Goal: Task Accomplishment & Management: Manage account settings

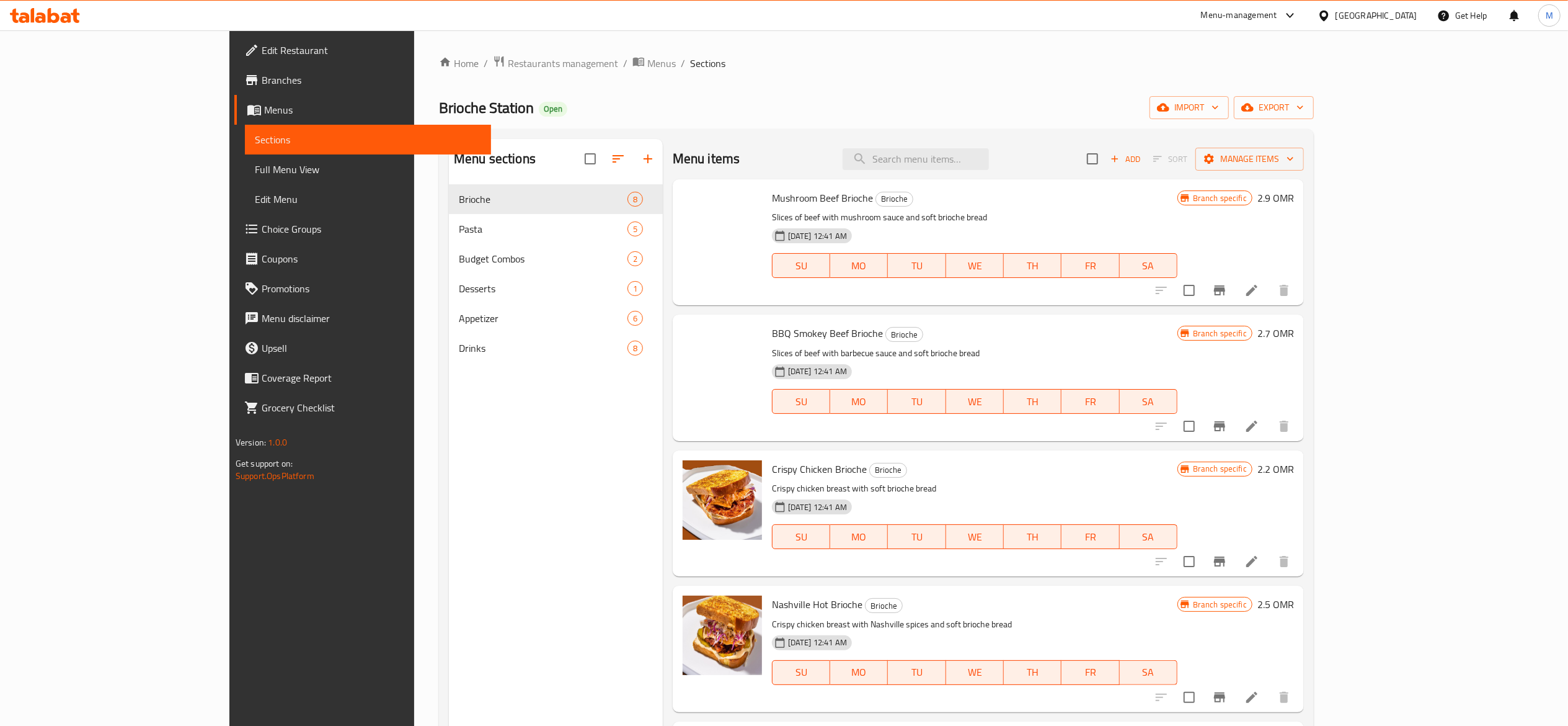
scroll to position [388, 0]
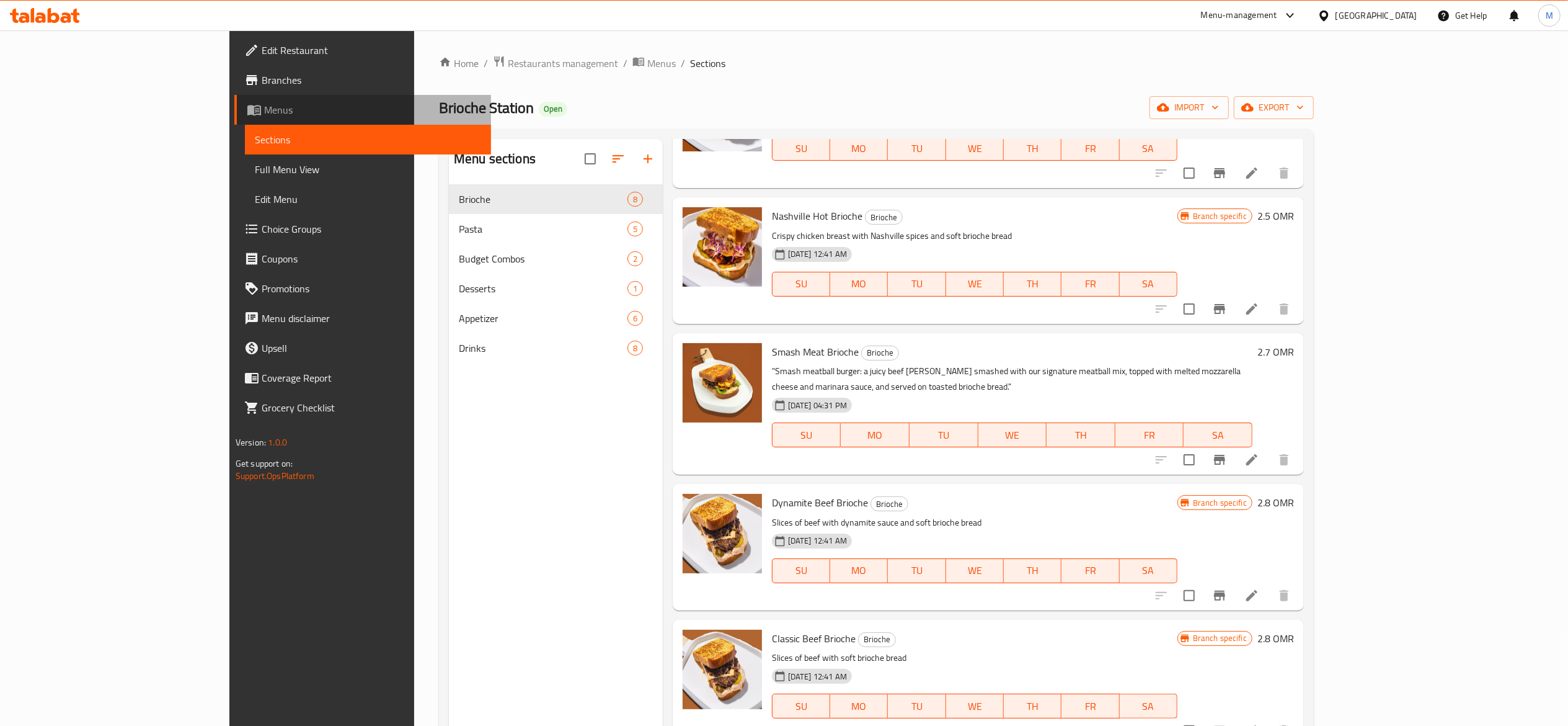
click at [234, 101] on link "Menus" at bounding box center [362, 110] width 257 height 30
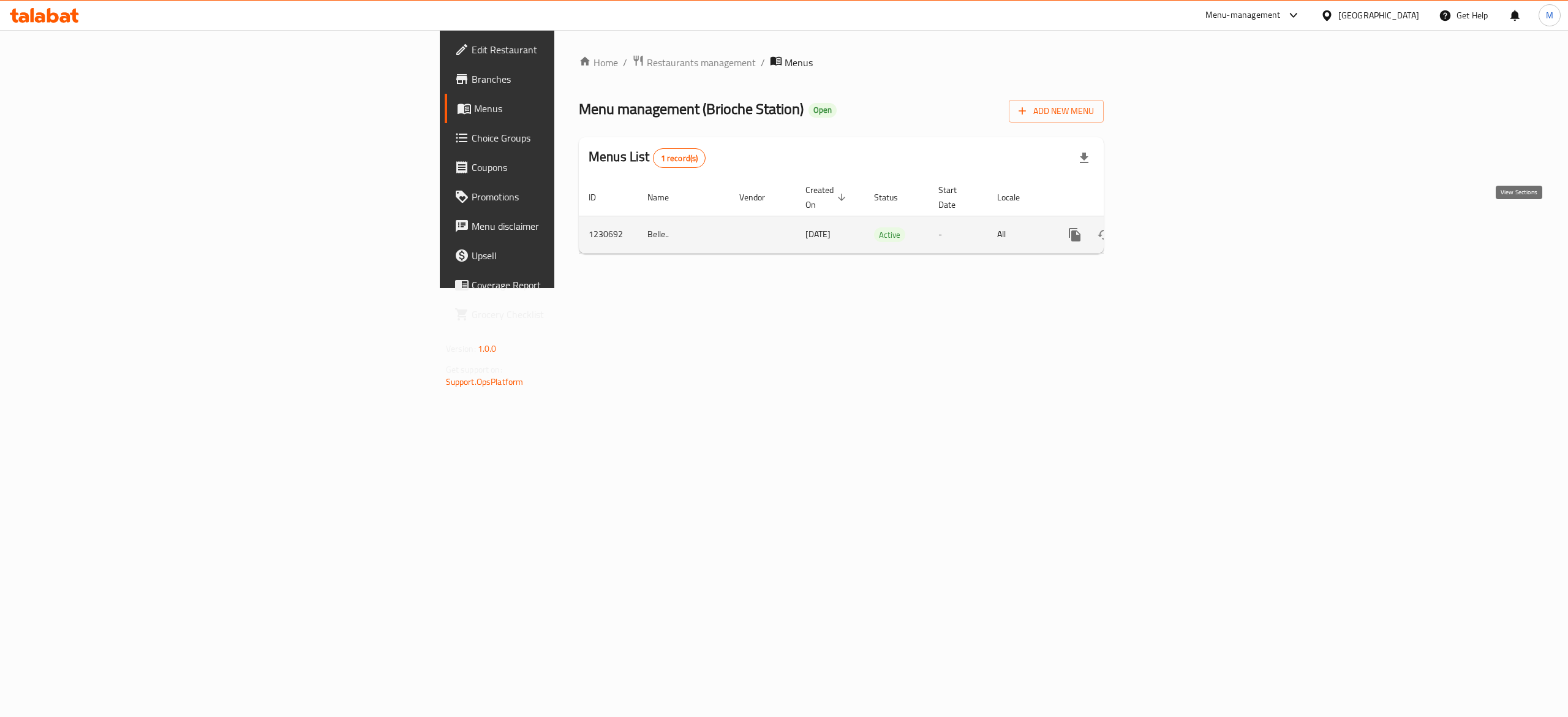
click at [1178, 220] on link "enhanced table" at bounding box center [1163, 235] width 30 height 30
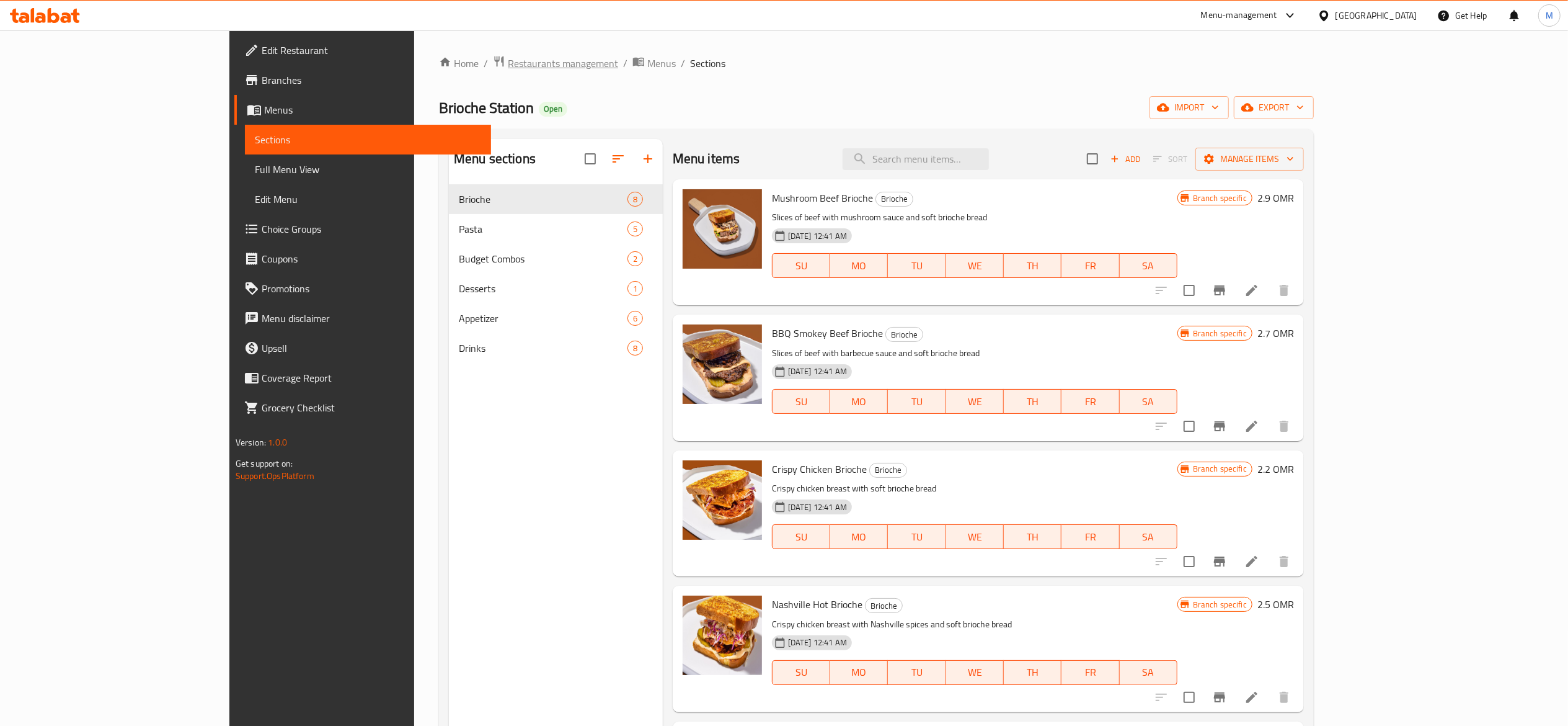
click at [508, 59] on span "Restaurants management" at bounding box center [563, 63] width 111 height 15
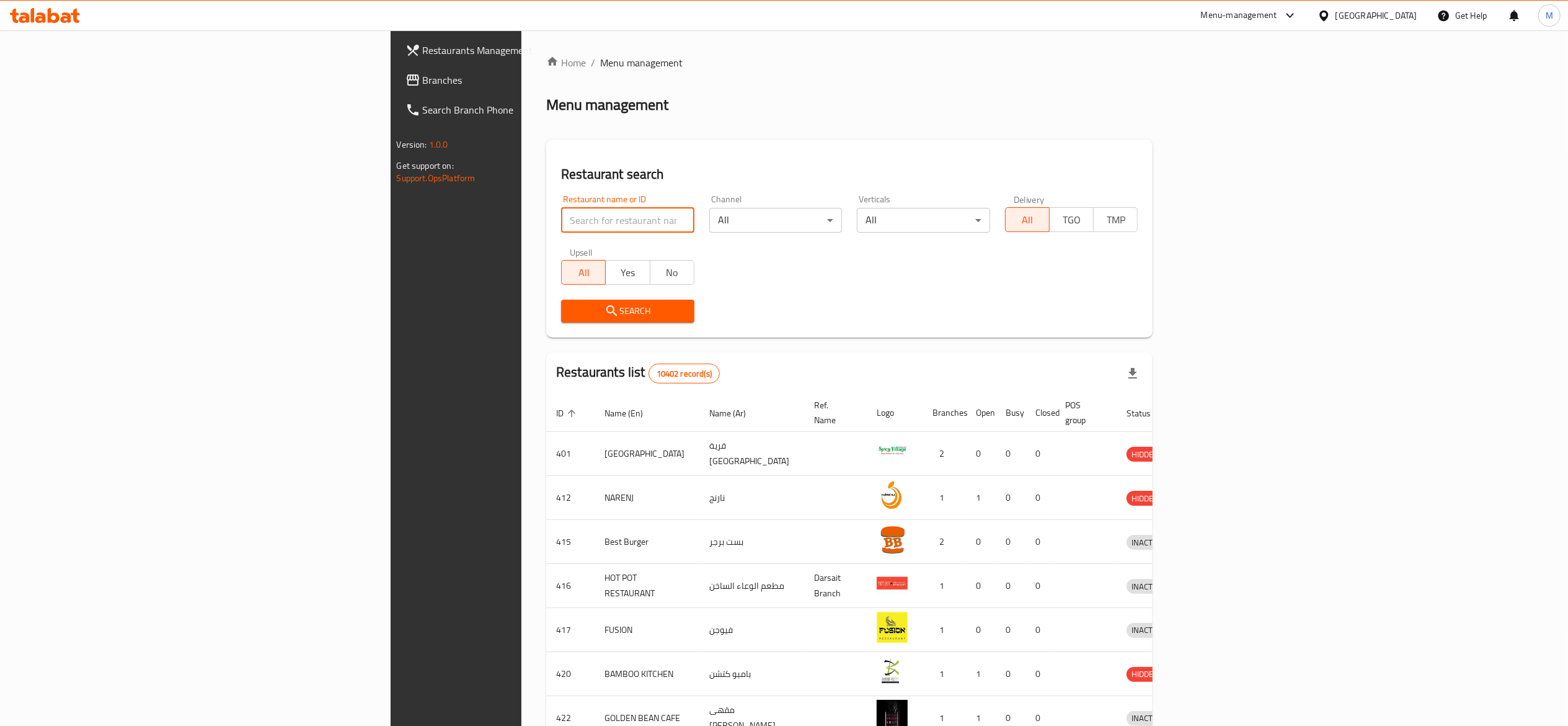
click at [561, 228] on input "search" at bounding box center [628, 220] width 133 height 25
click button "Search" at bounding box center [628, 311] width 133 height 23
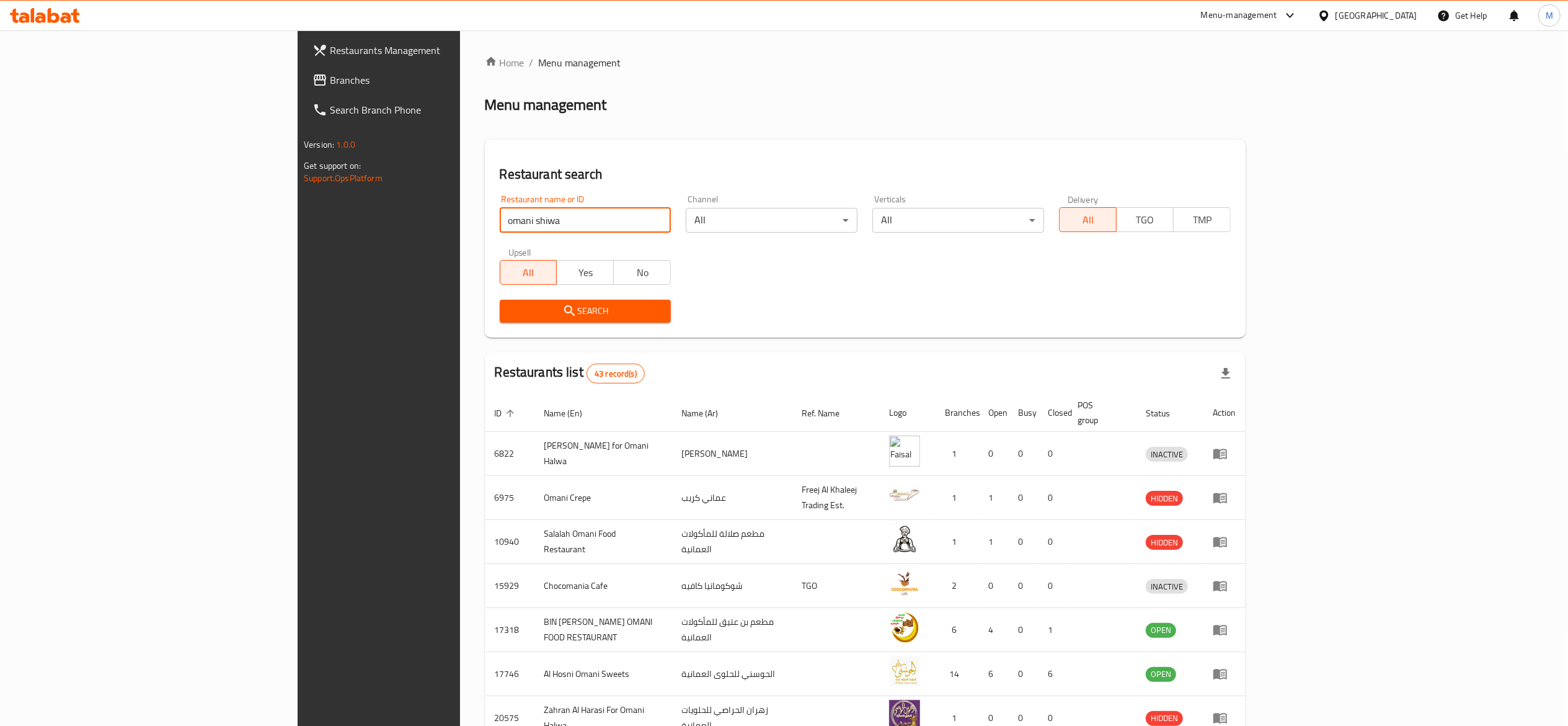
type input "omani shiwa"
click button "Search" at bounding box center [585, 311] width 172 height 23
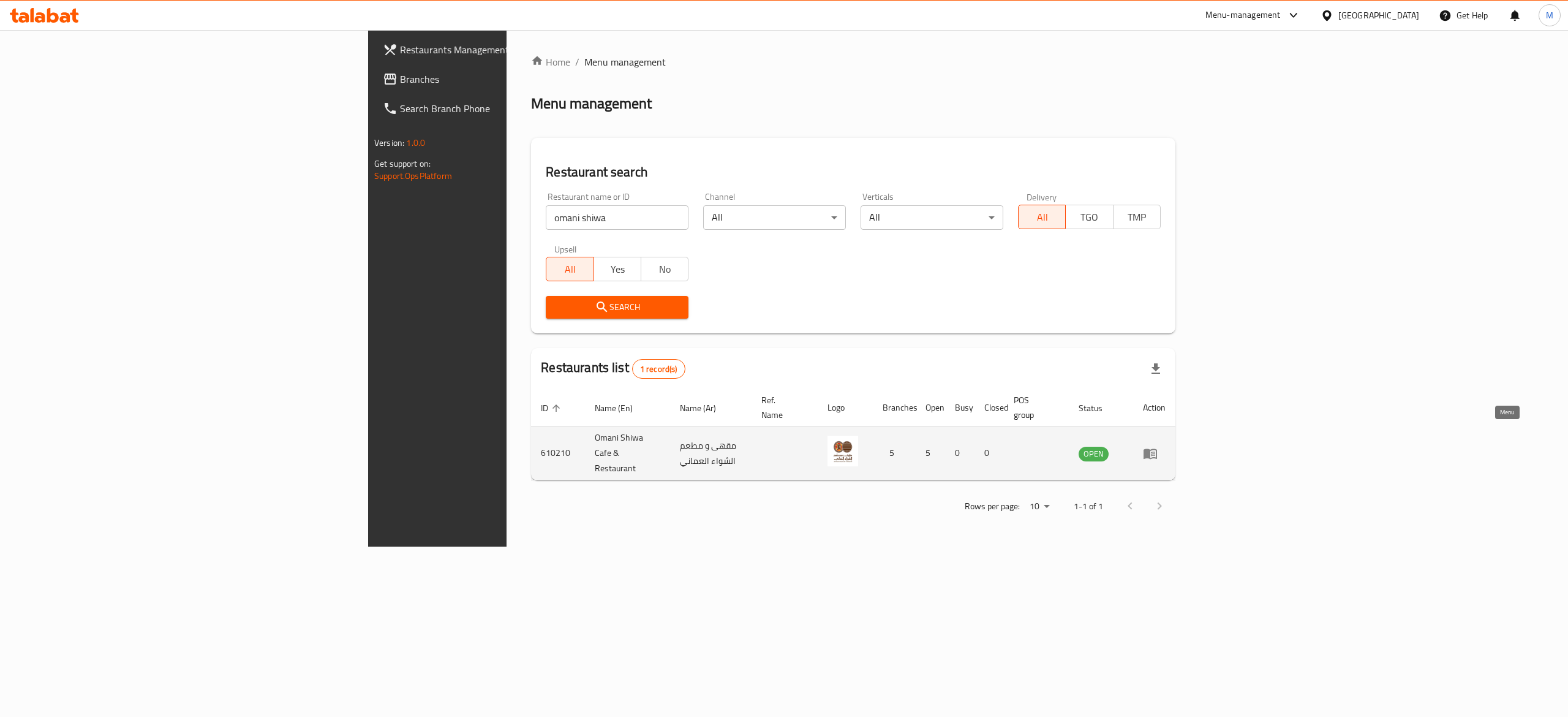
click at [1157, 449] on icon "enhanced table" at bounding box center [1150, 454] width 13 height 11
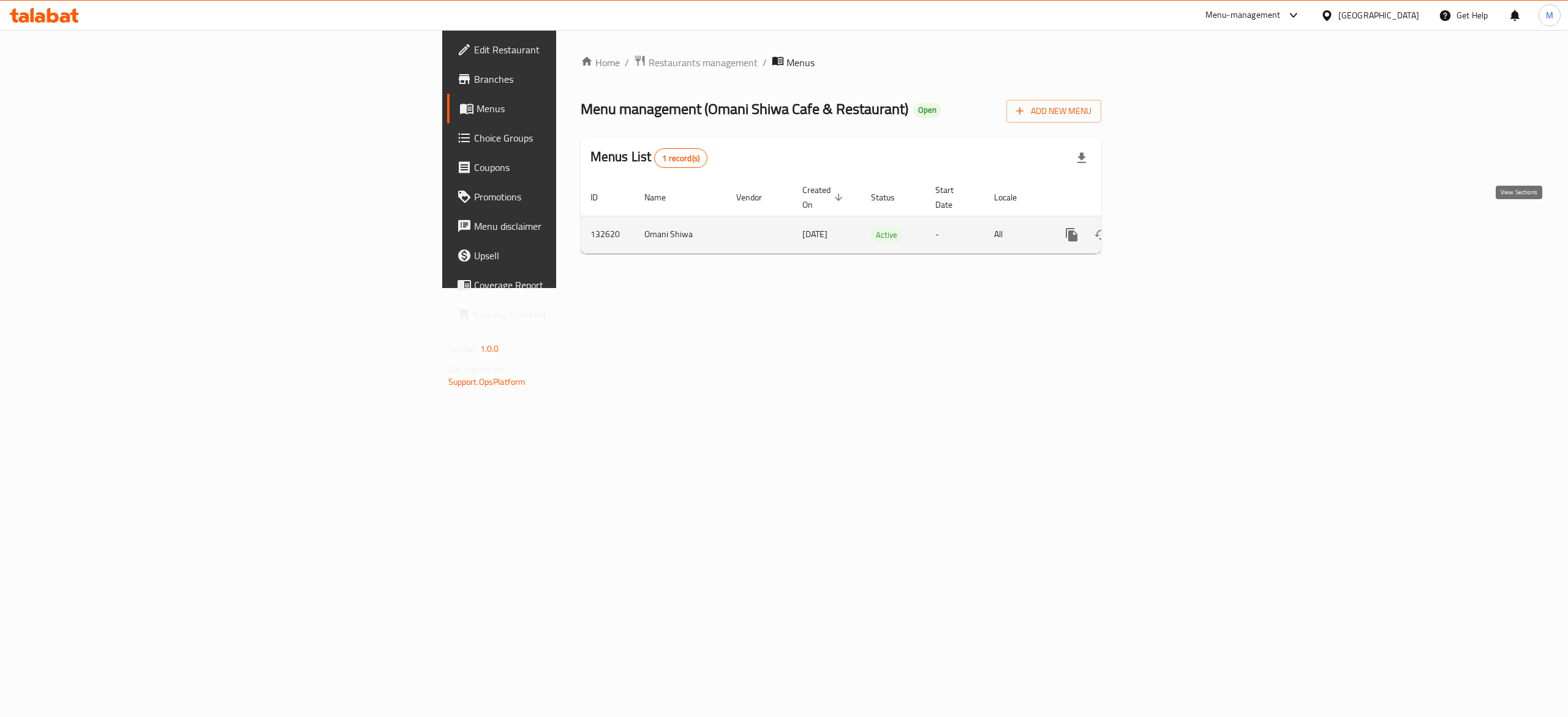
click at [1168, 227] on icon "enhanced table" at bounding box center [1160, 235] width 15 height 15
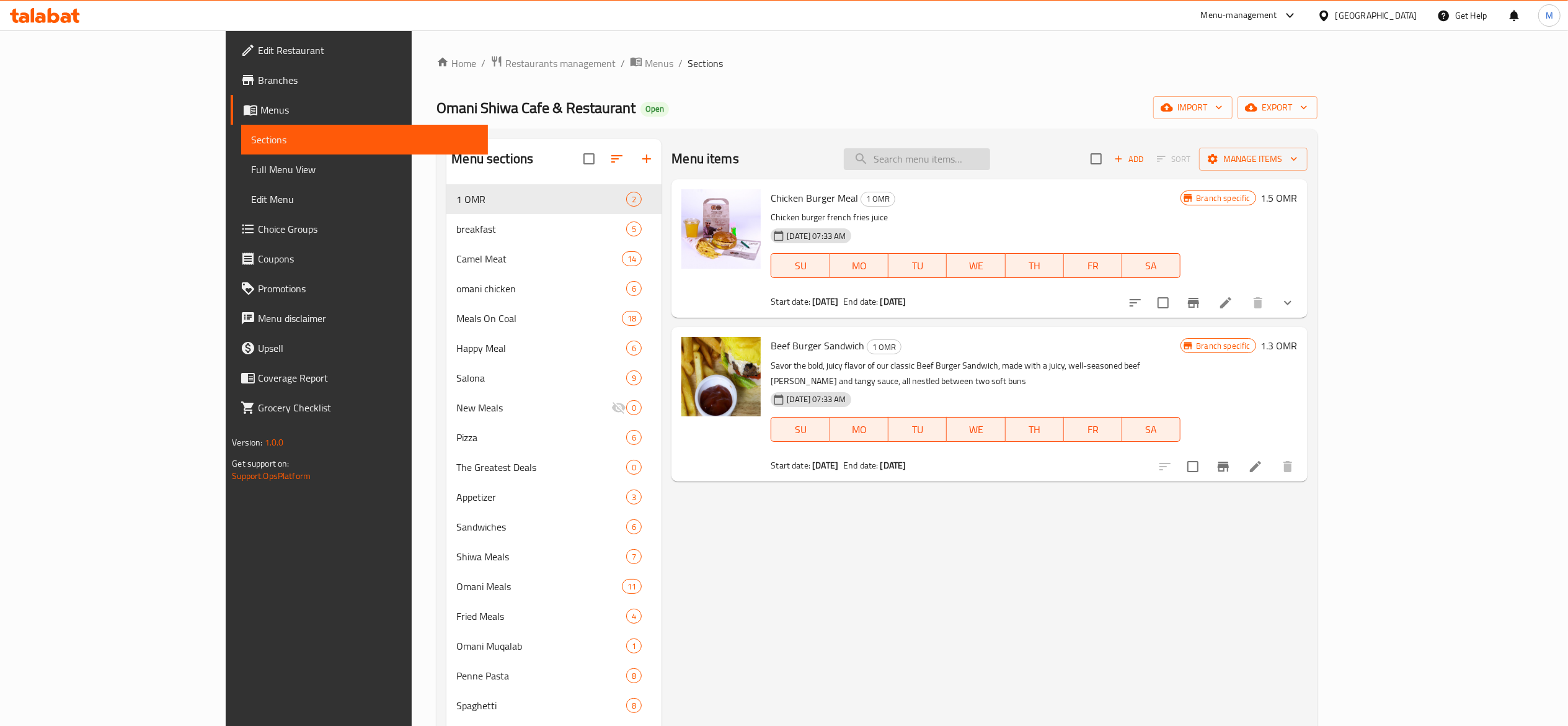
click at [981, 158] on input "search" at bounding box center [917, 159] width 147 height 22
type input "1"
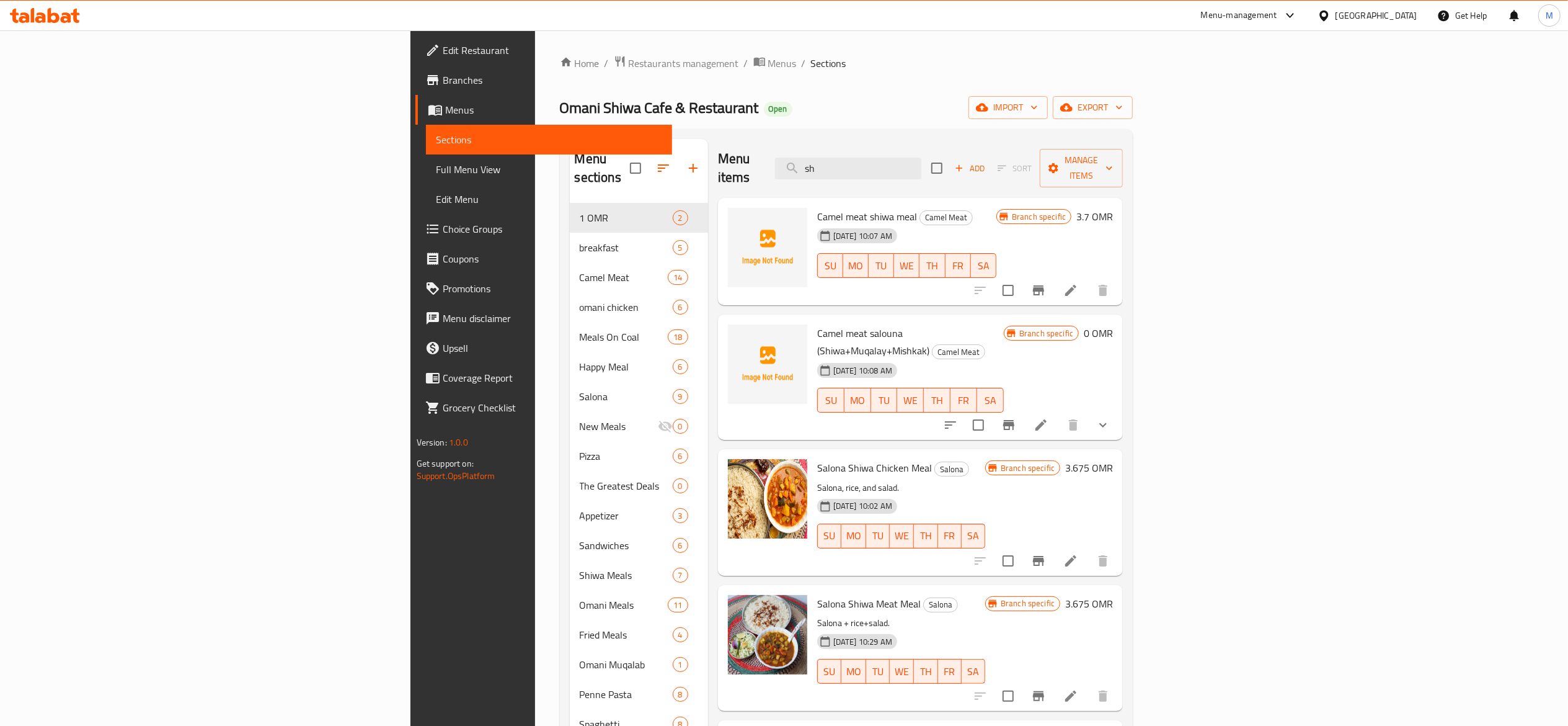
type input "s"
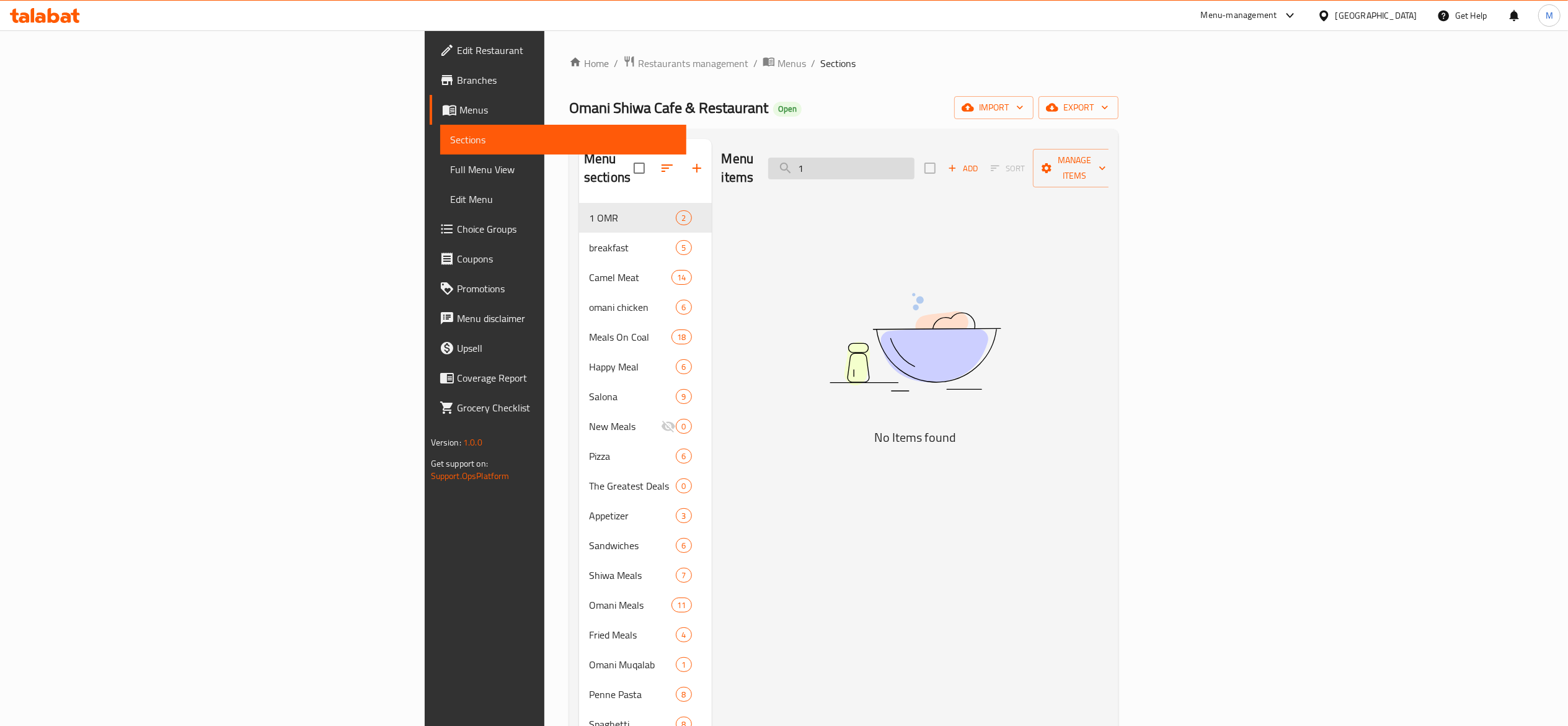
type input "1"
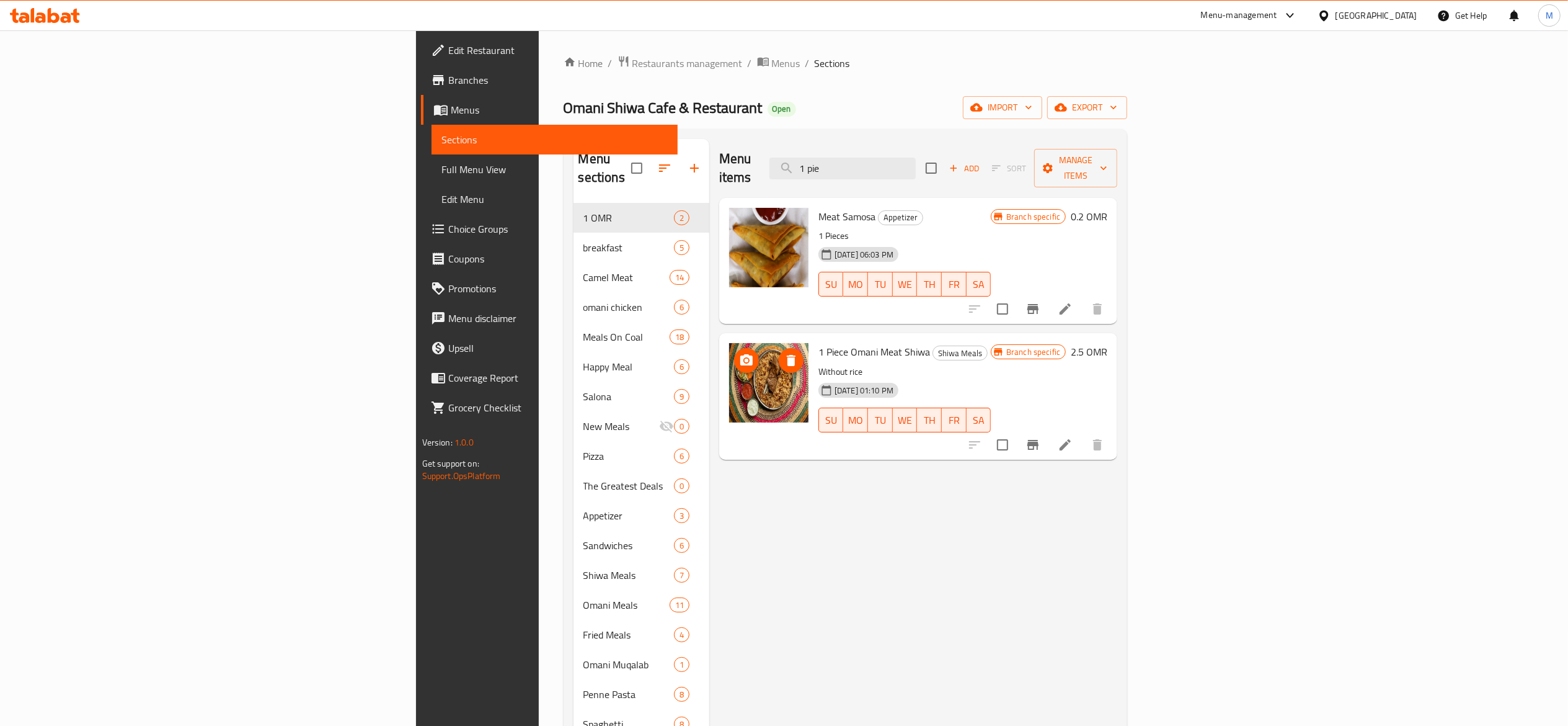
click at [787, 355] on icon "delete image" at bounding box center [791, 360] width 9 height 11
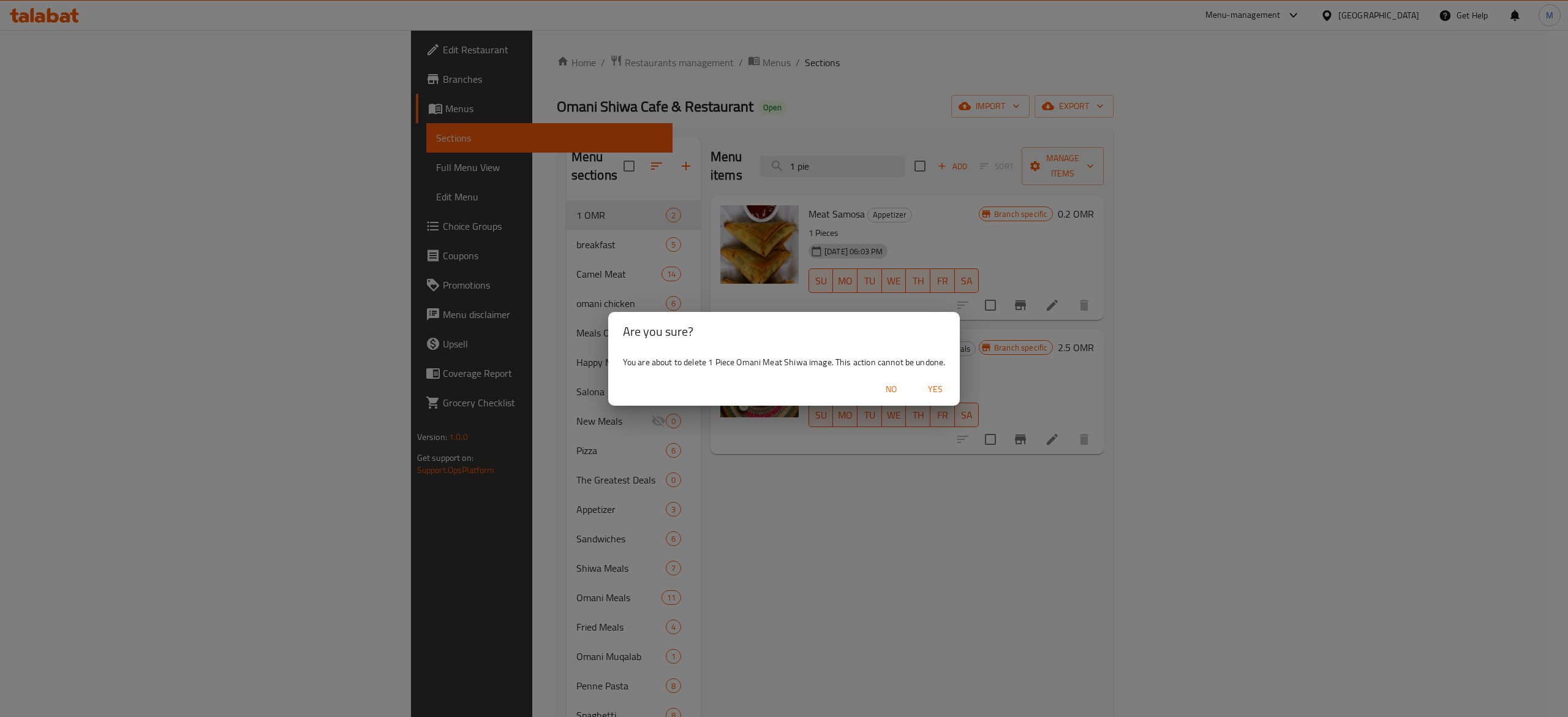
click at [944, 391] on span "Yes" at bounding box center [936, 389] width 30 height 15
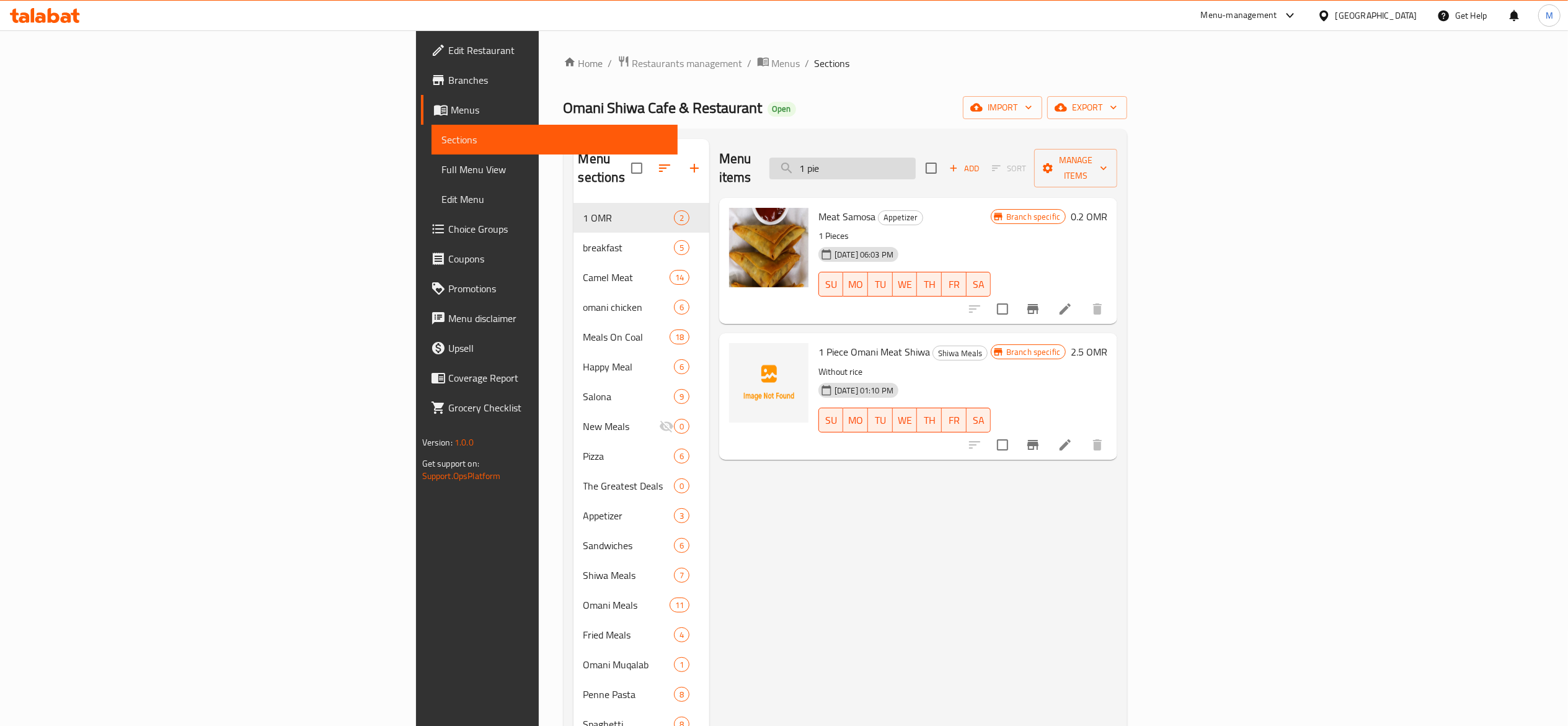
click at [916, 166] on input "1 pie" at bounding box center [842, 168] width 147 height 22
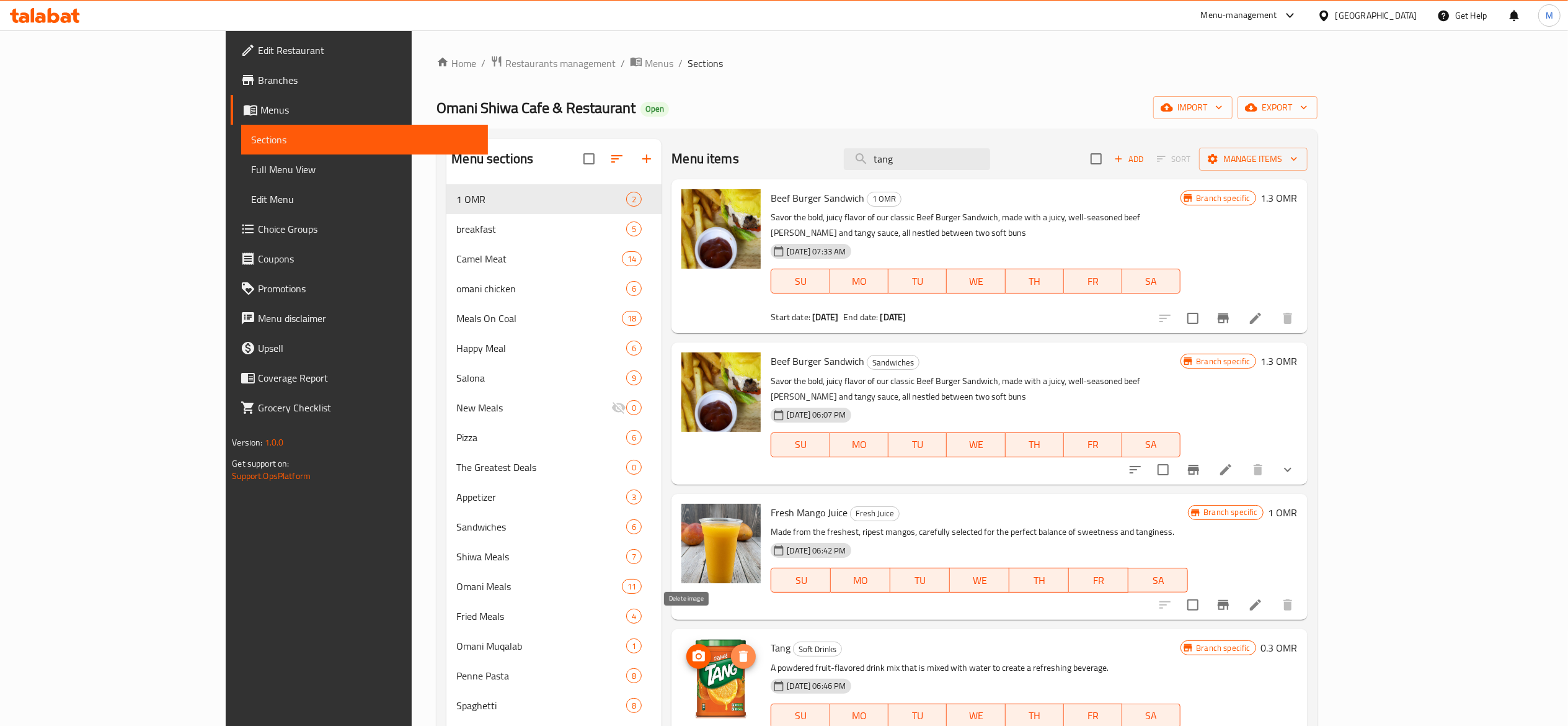
click at [736, 649] on icon "delete image" at bounding box center [743, 656] width 15 height 15
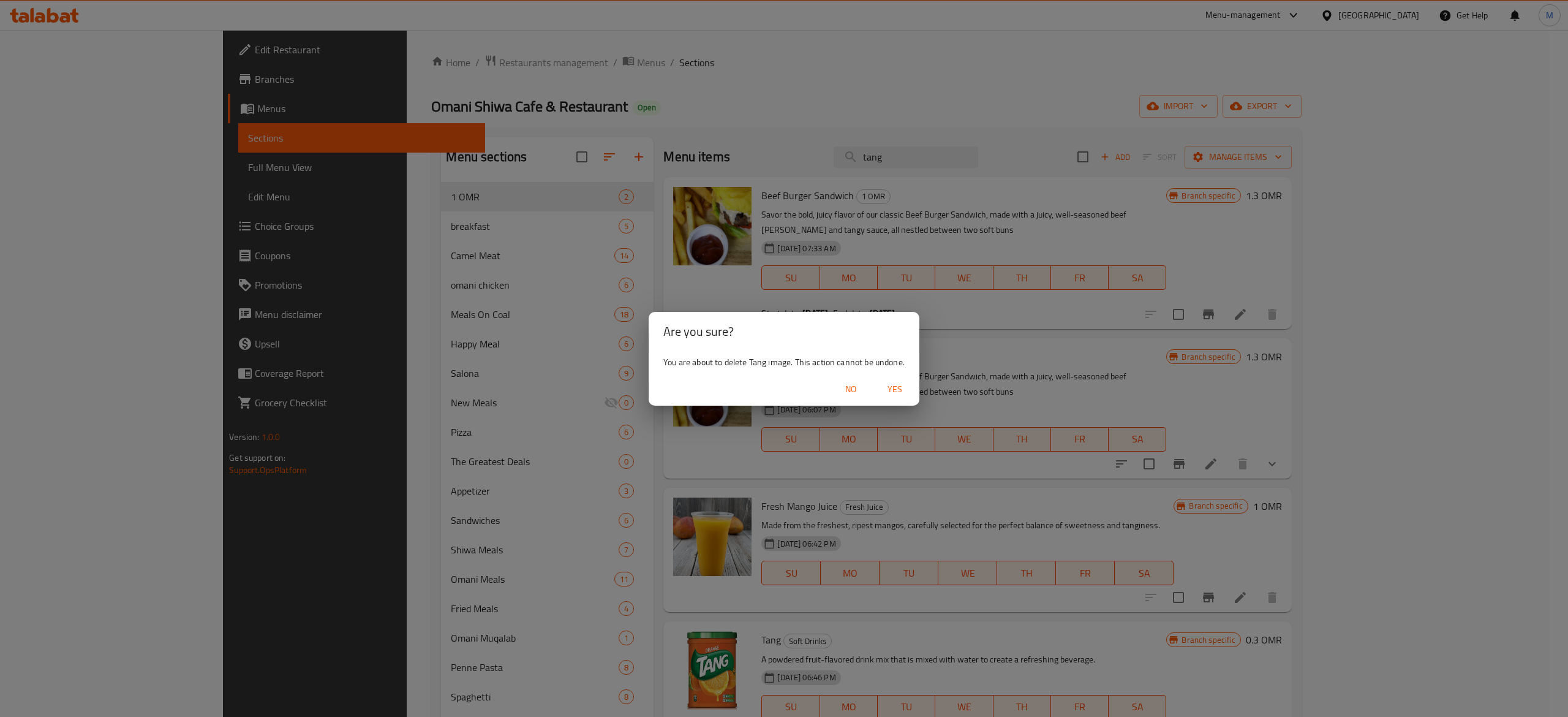
click at [897, 390] on span "Yes" at bounding box center [895, 389] width 30 height 15
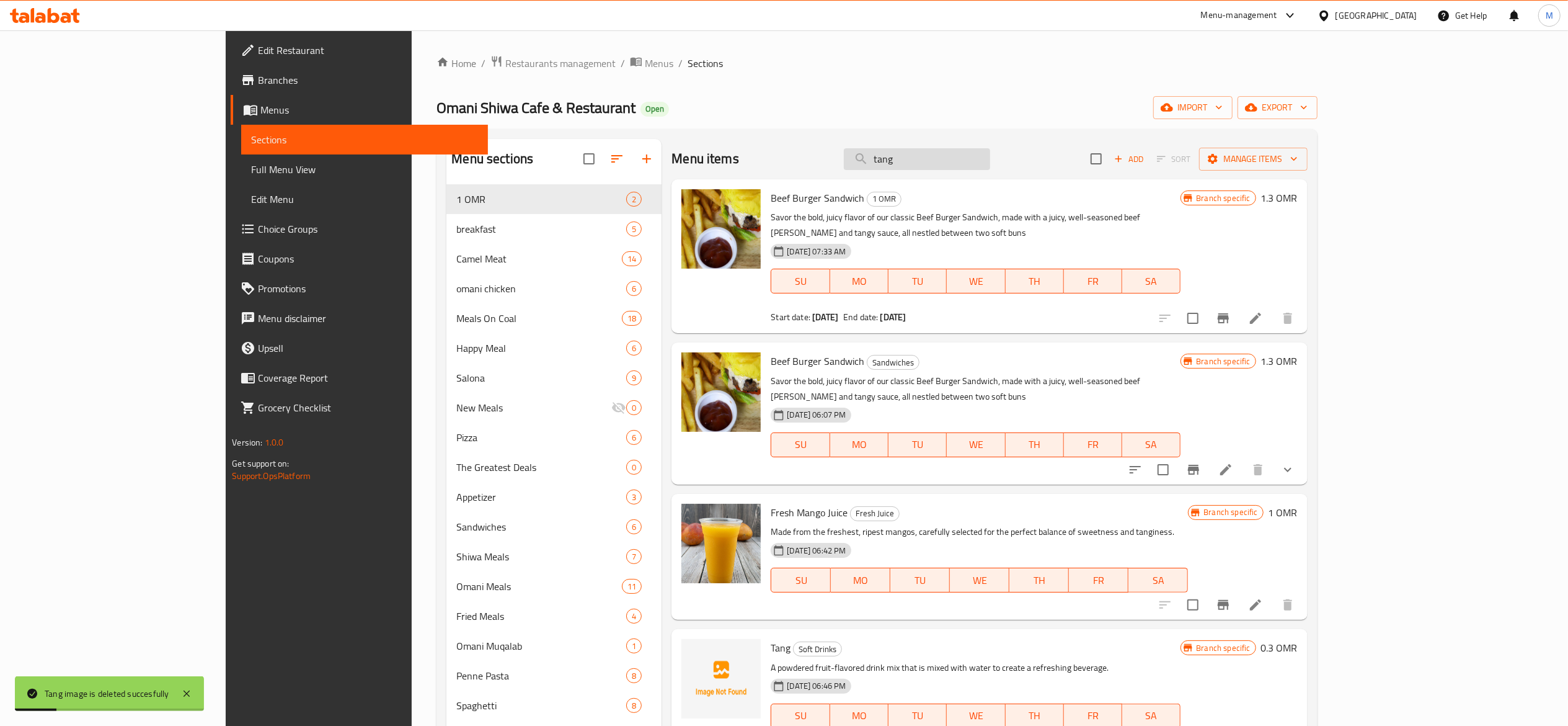
click at [987, 168] on input "tang" at bounding box center [917, 159] width 147 height 22
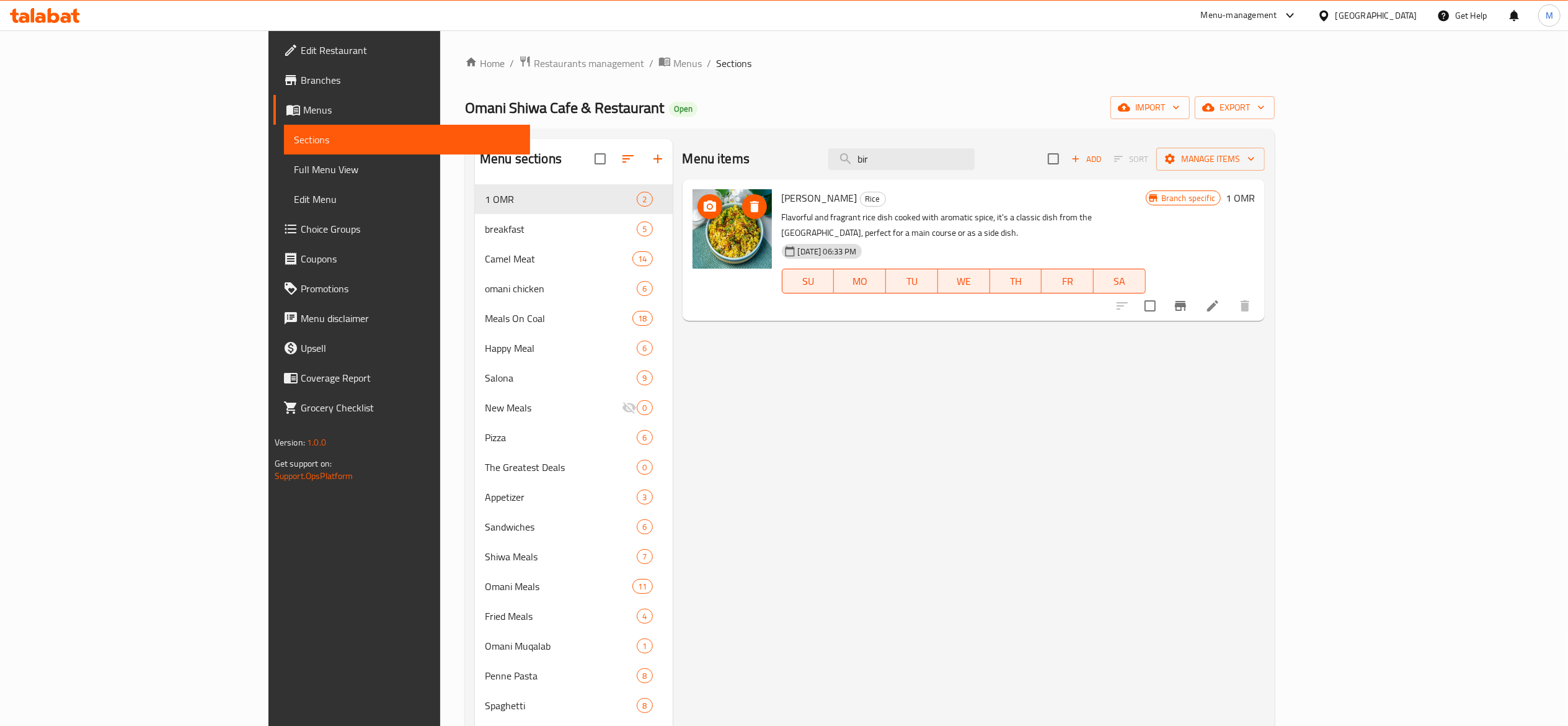
click at [703, 208] on icon "upload picture" at bounding box center [710, 206] width 15 height 15
click at [747, 207] on icon "delete image" at bounding box center [755, 206] width 15 height 15
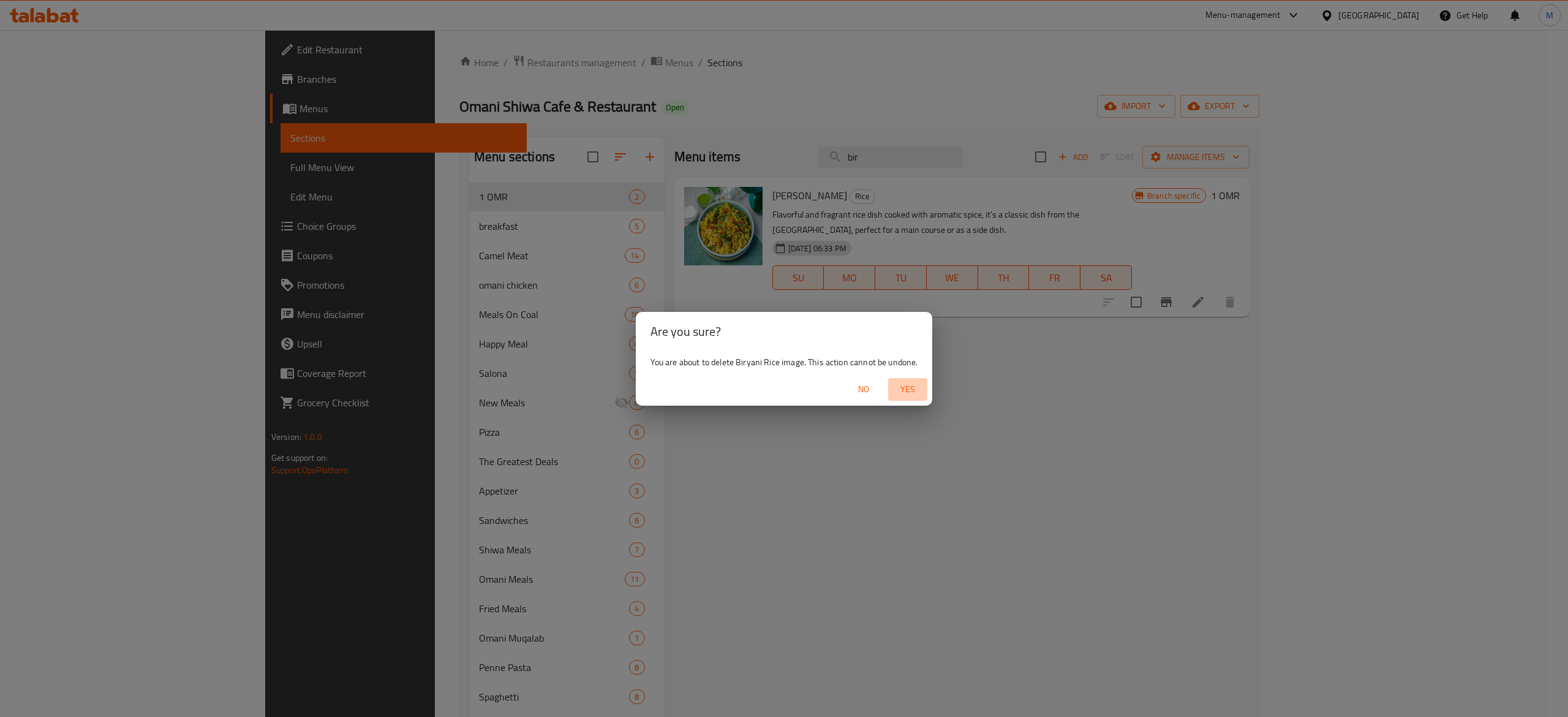
click at [897, 390] on span "Yes" at bounding box center [908, 389] width 30 height 15
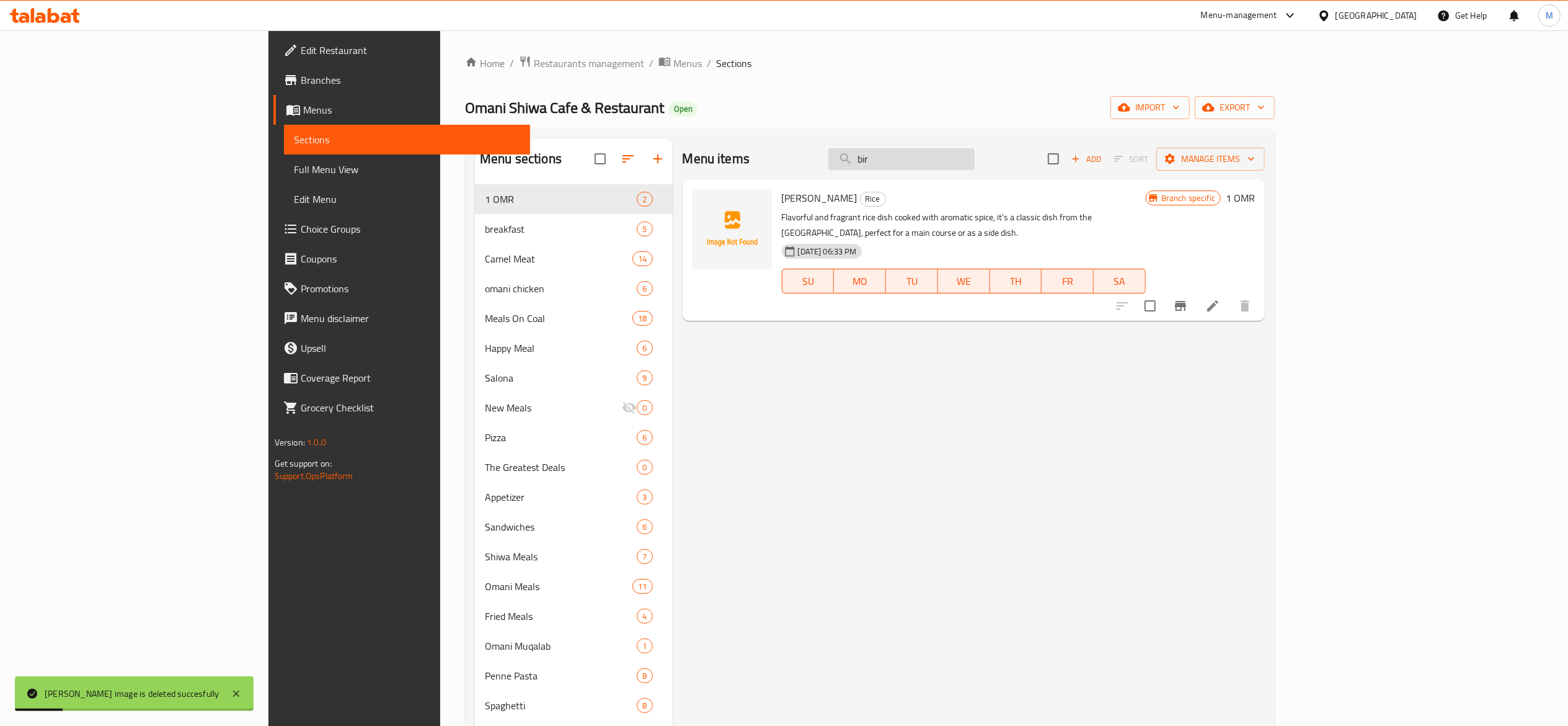
click at [975, 158] on input "bir" at bounding box center [901, 159] width 147 height 22
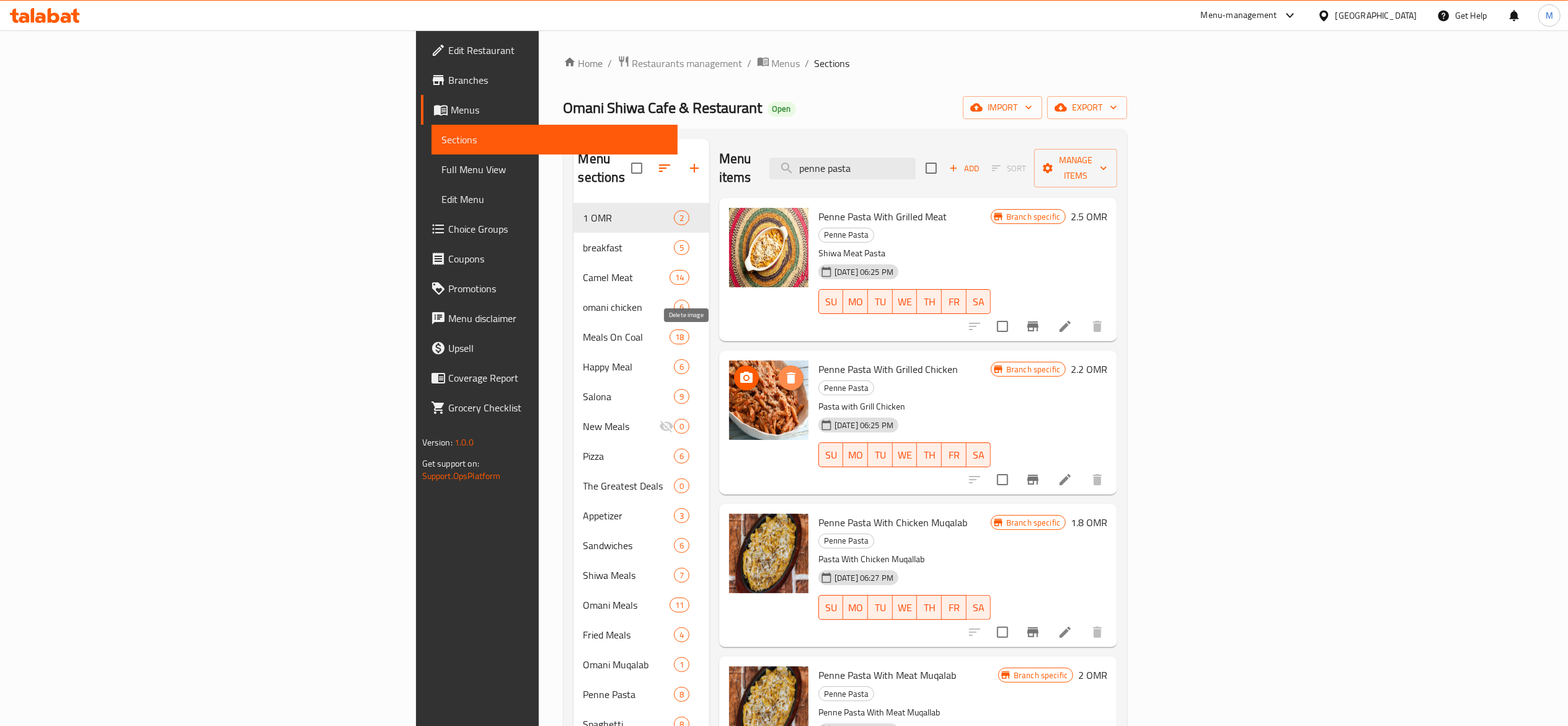
click at [787, 372] on icon "delete image" at bounding box center [791, 378] width 9 height 11
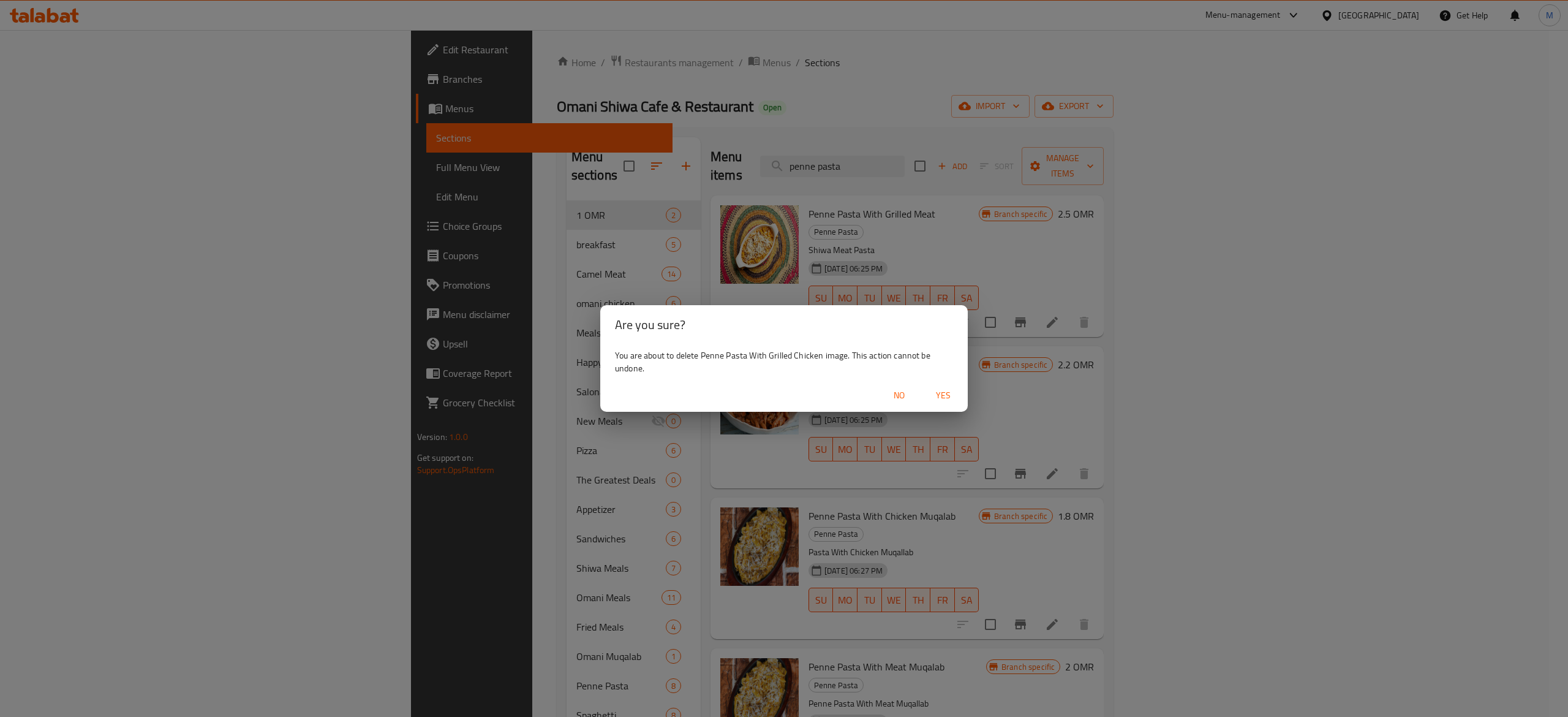
click at [948, 399] on span "Yes" at bounding box center [944, 395] width 30 height 15
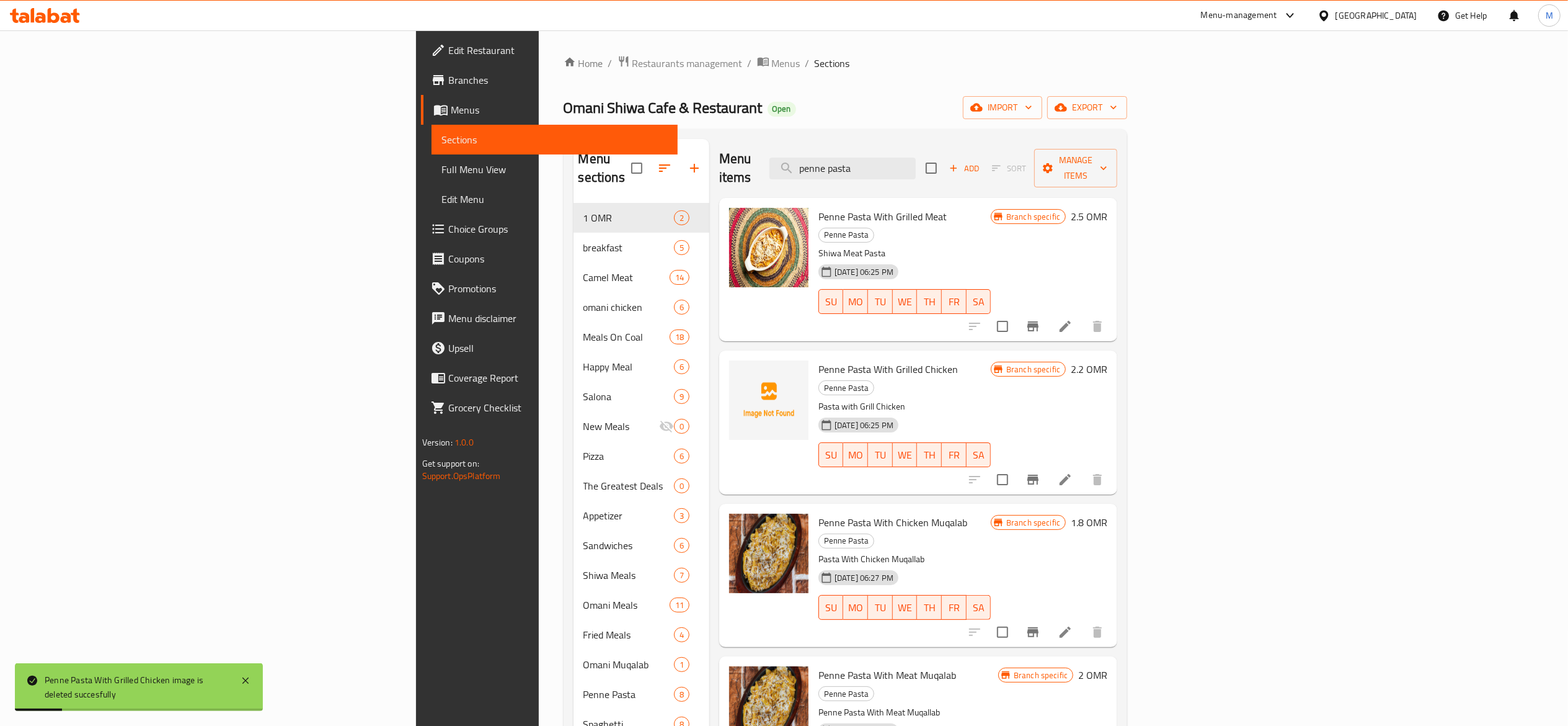
click at [1012, 198] on div "Penne Pasta With Grilled Meat Penne Pasta Shiwa Meat Pasta [DATE] 06:25 PM SU M…" at bounding box center [918, 269] width 398 height 143
click at [1017, 175] on div "Menu items penne pasta Add Sort Manage items" at bounding box center [918, 168] width 398 height 59
click at [916, 168] on input "penne pasta" at bounding box center [842, 168] width 147 height 22
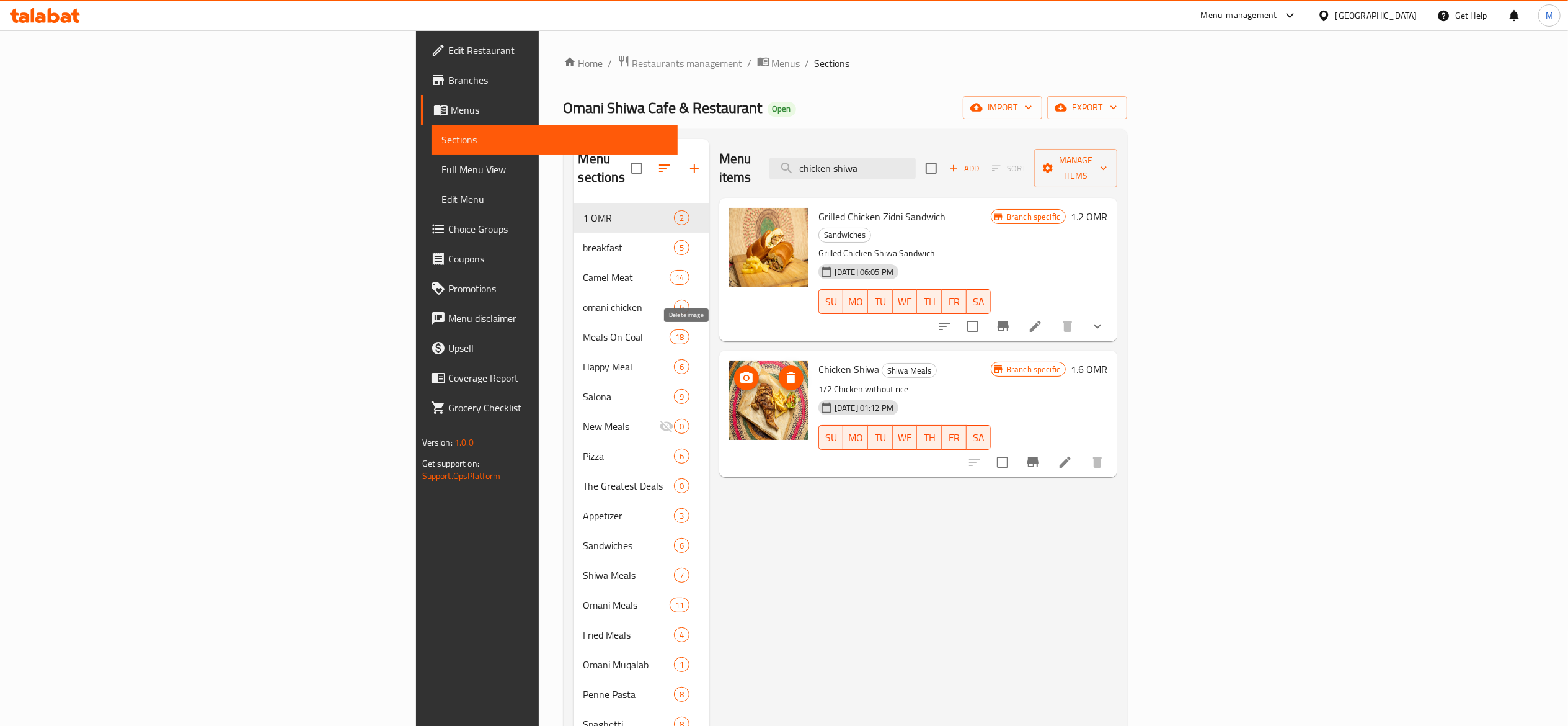
click at [783, 370] on icon "delete image" at bounding box center [791, 378] width 15 height 15
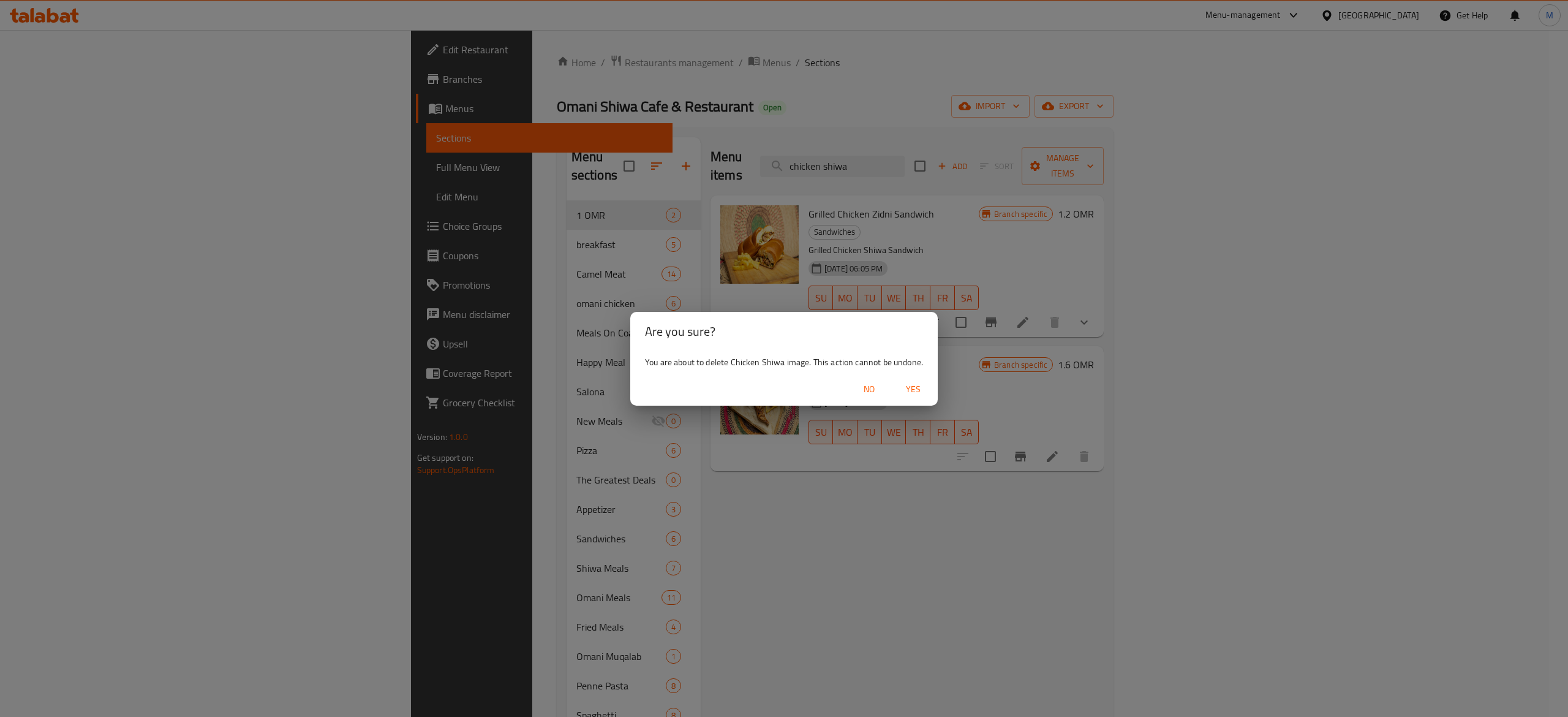
click at [917, 388] on span "Yes" at bounding box center [913, 389] width 30 height 15
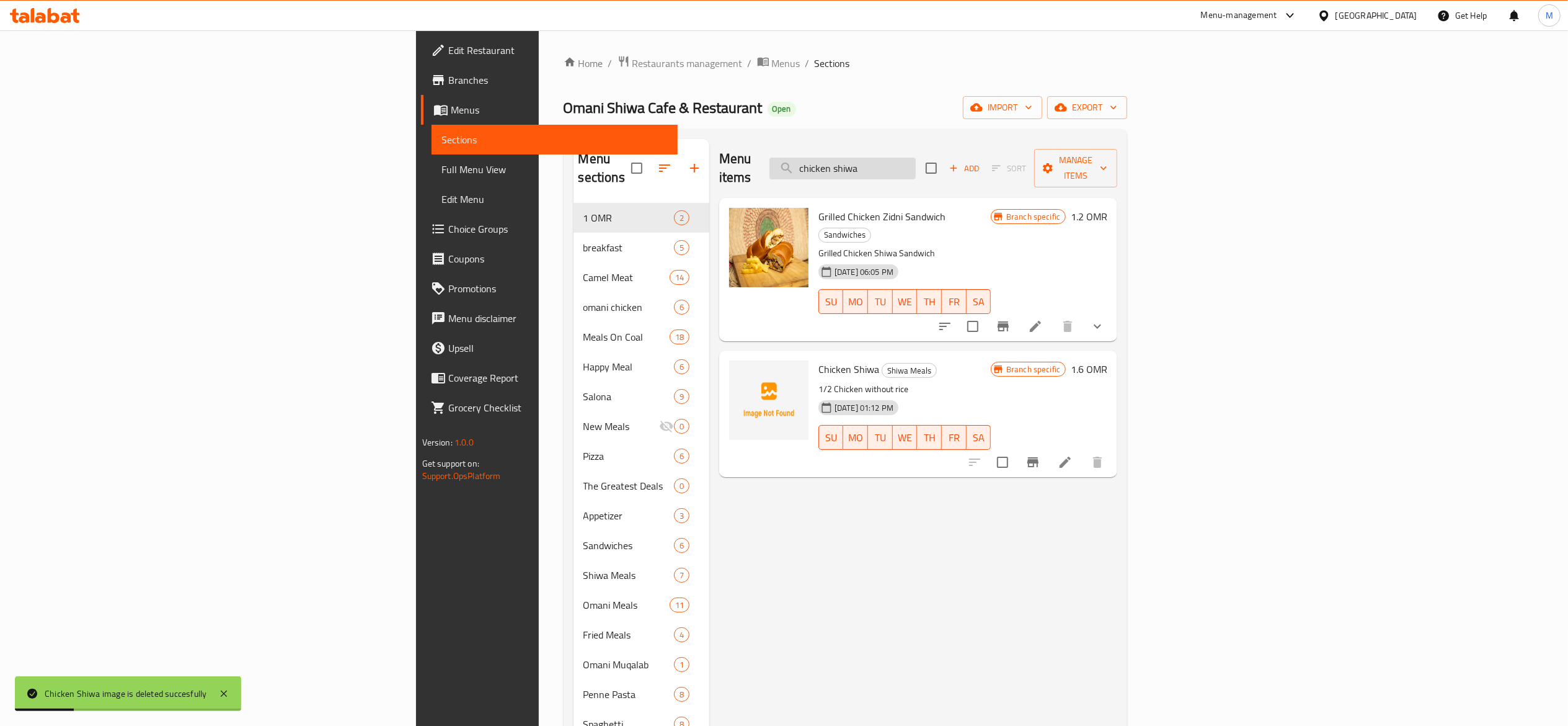
drag, startPoint x: 994, startPoint y: 170, endPoint x: 999, endPoint y: 166, distance: 6.4
click at [916, 168] on input "chicken shiwa" at bounding box center [842, 168] width 147 height 22
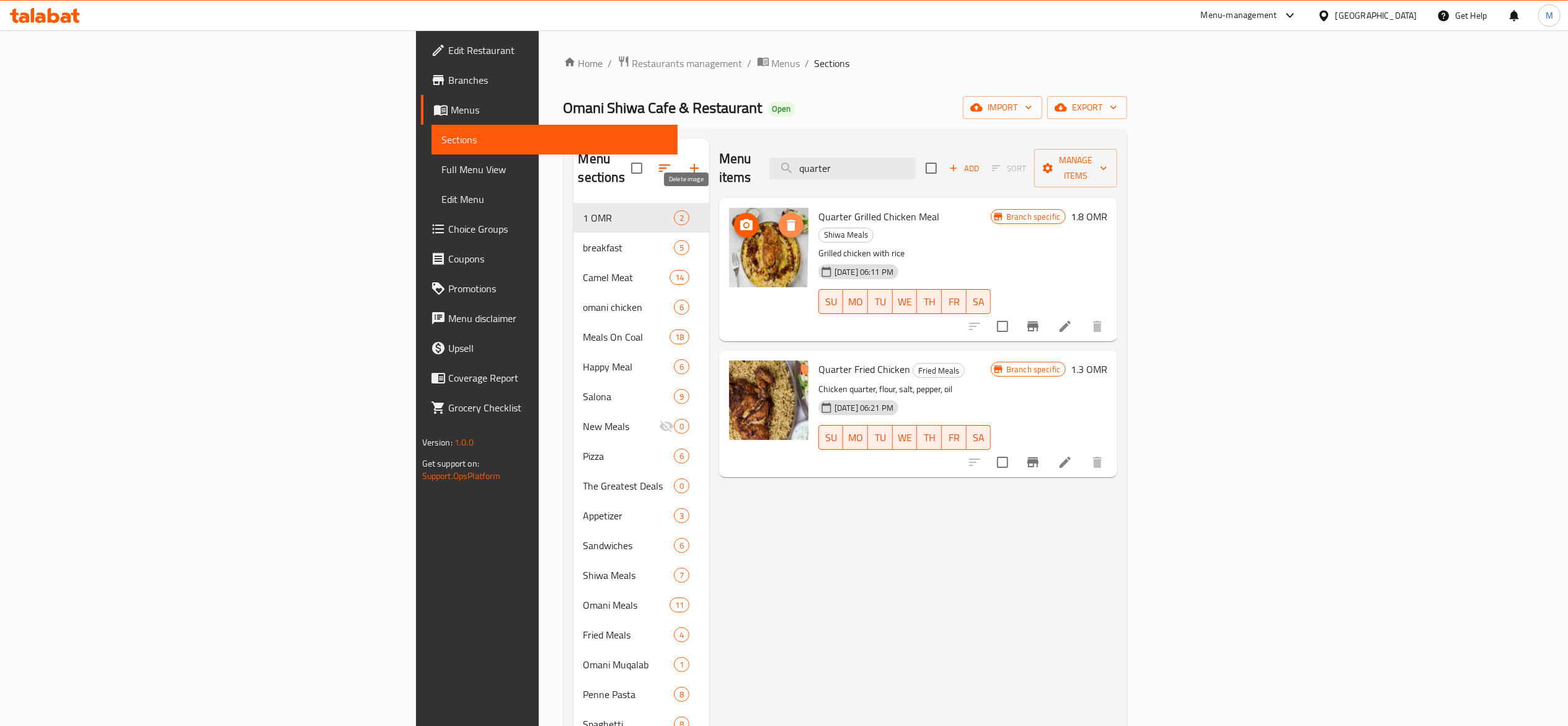
click at [787, 219] on icon "delete image" at bounding box center [791, 225] width 9 height 11
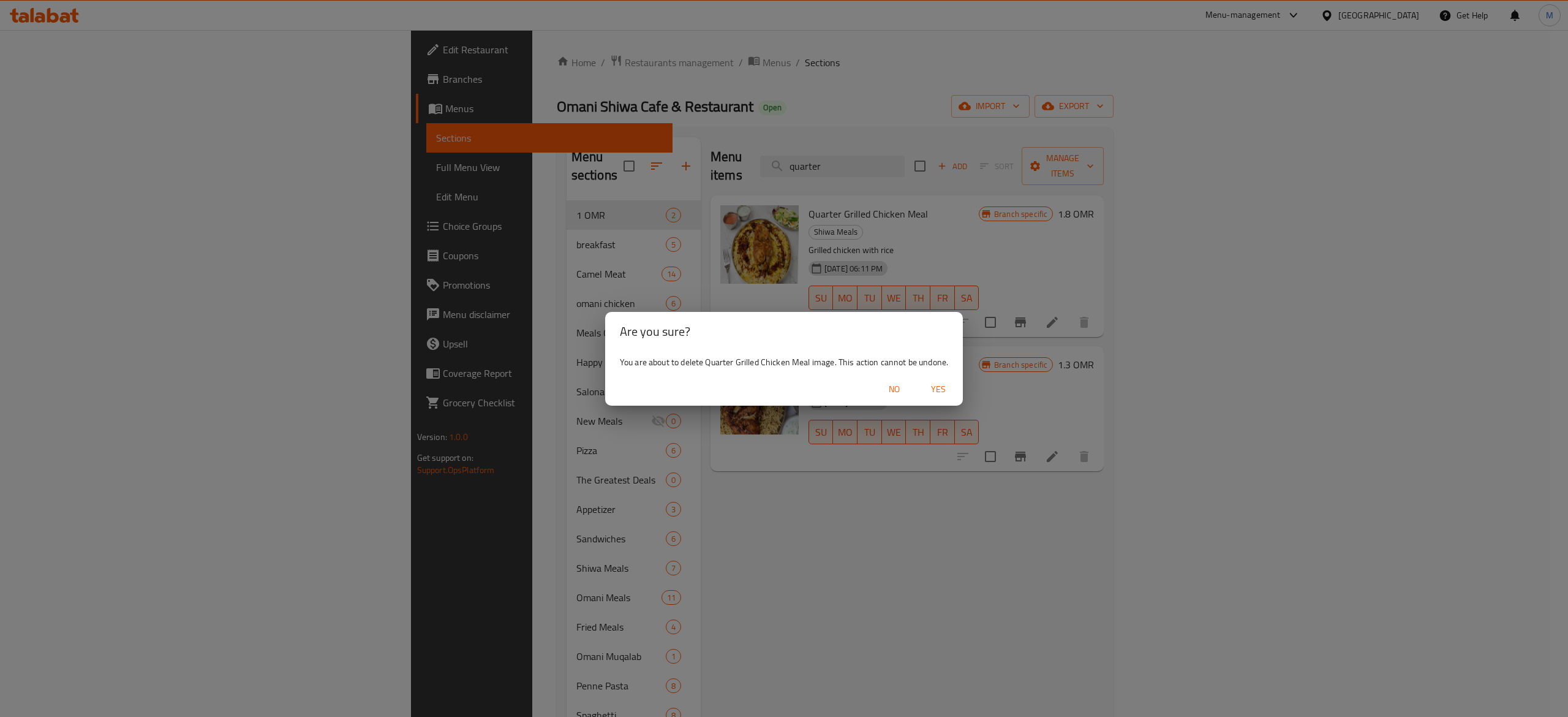
drag, startPoint x: 938, startPoint y: 393, endPoint x: 588, endPoint y: 75, distance: 472.9
click at [937, 387] on span "Yes" at bounding box center [938, 389] width 30 height 15
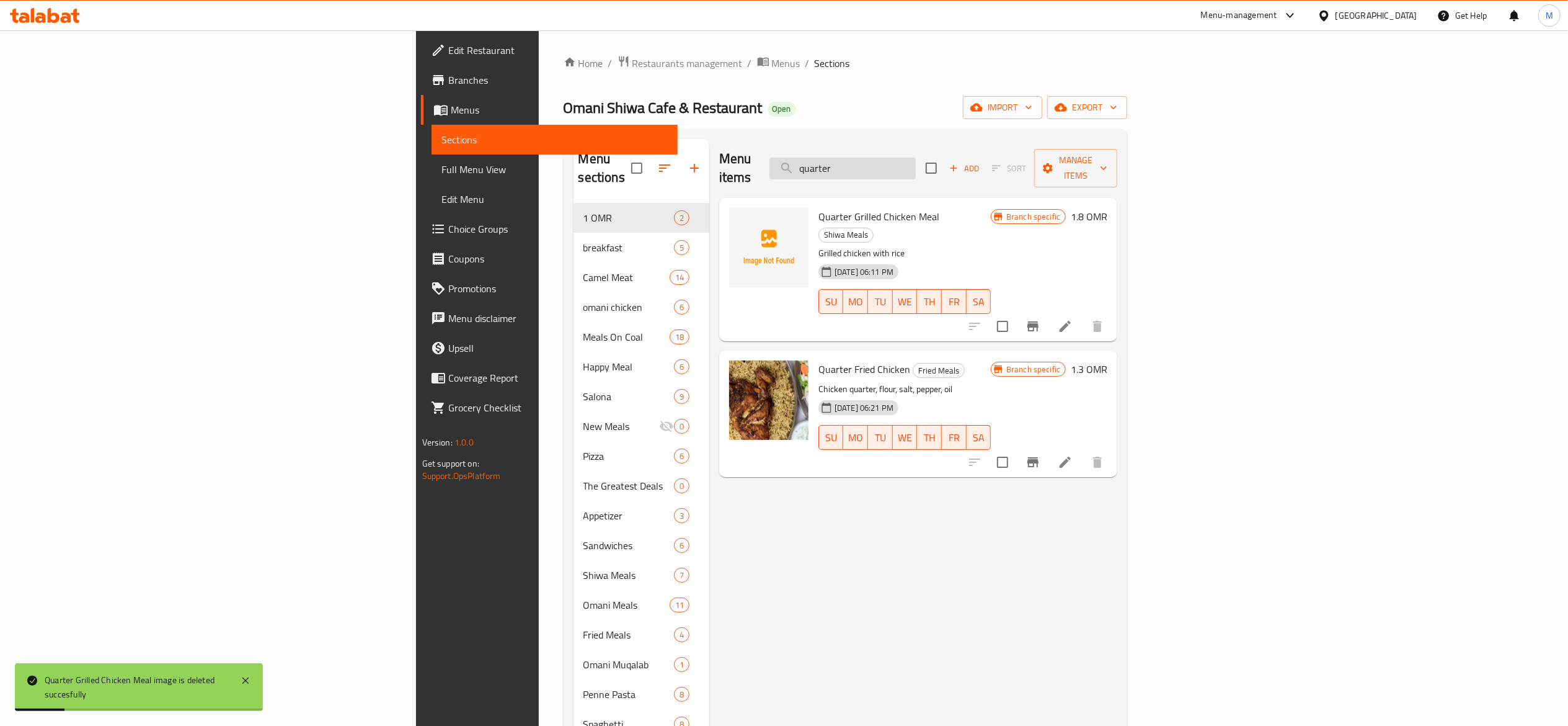
click at [916, 160] on input "quarter" at bounding box center [842, 168] width 147 height 22
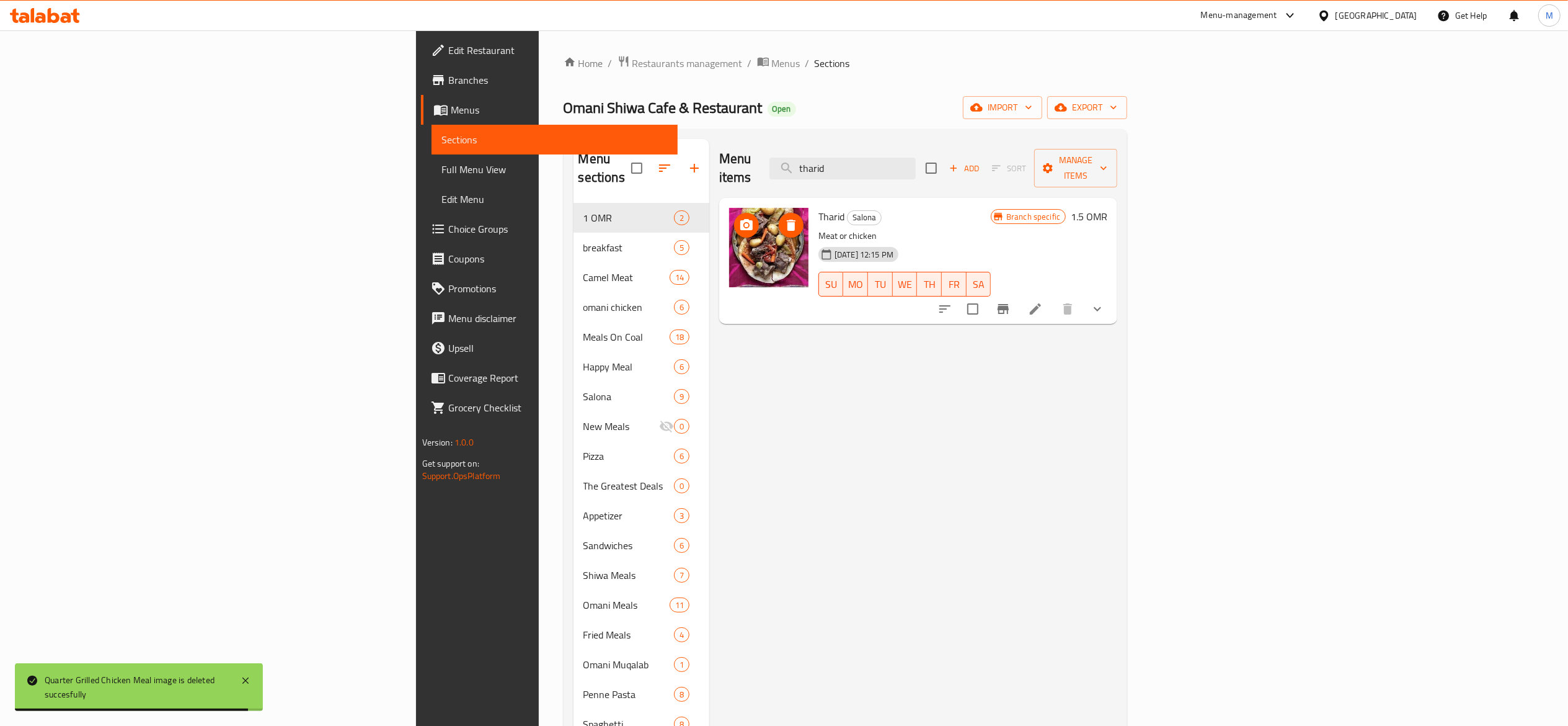
click at [783, 218] on icon "delete image" at bounding box center [791, 225] width 15 height 15
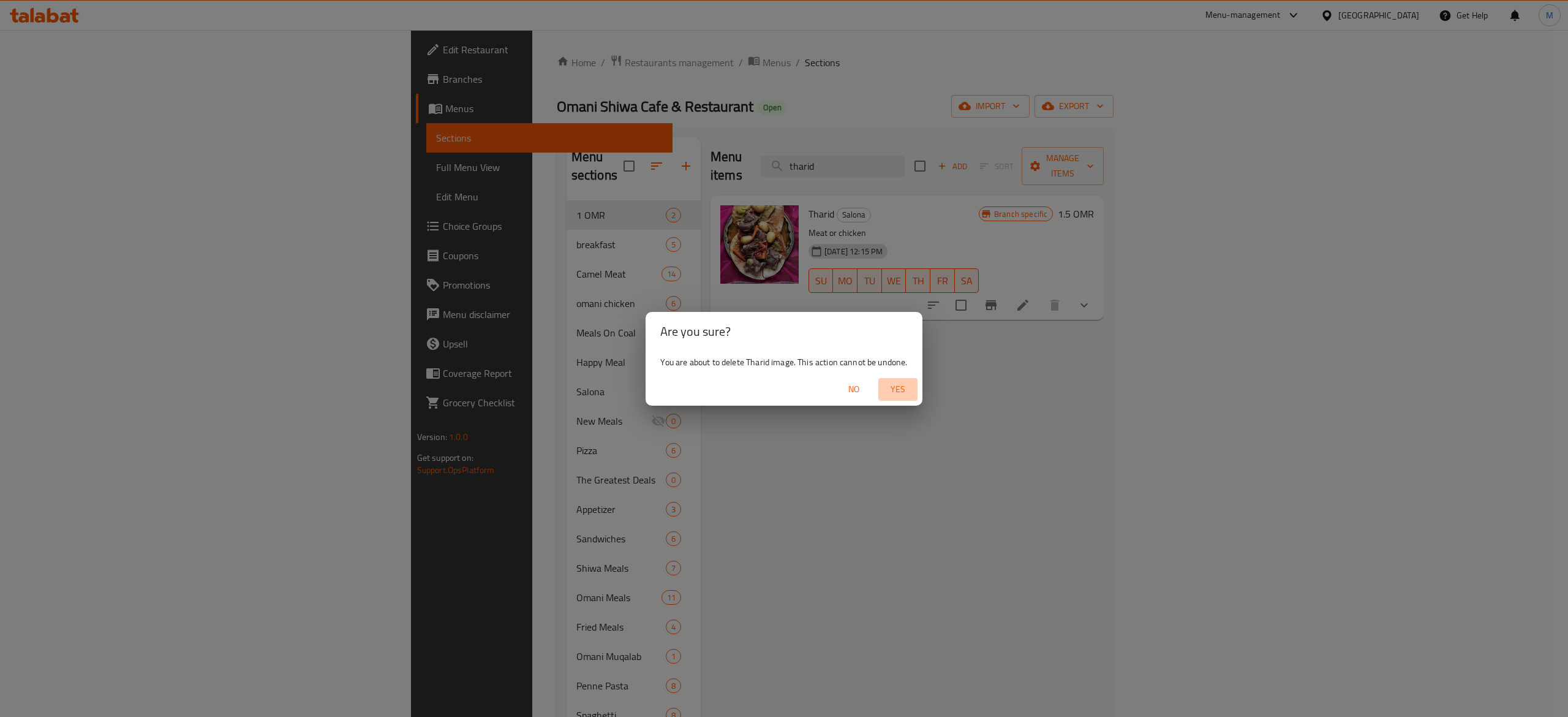
click at [901, 393] on span "Yes" at bounding box center [898, 389] width 30 height 15
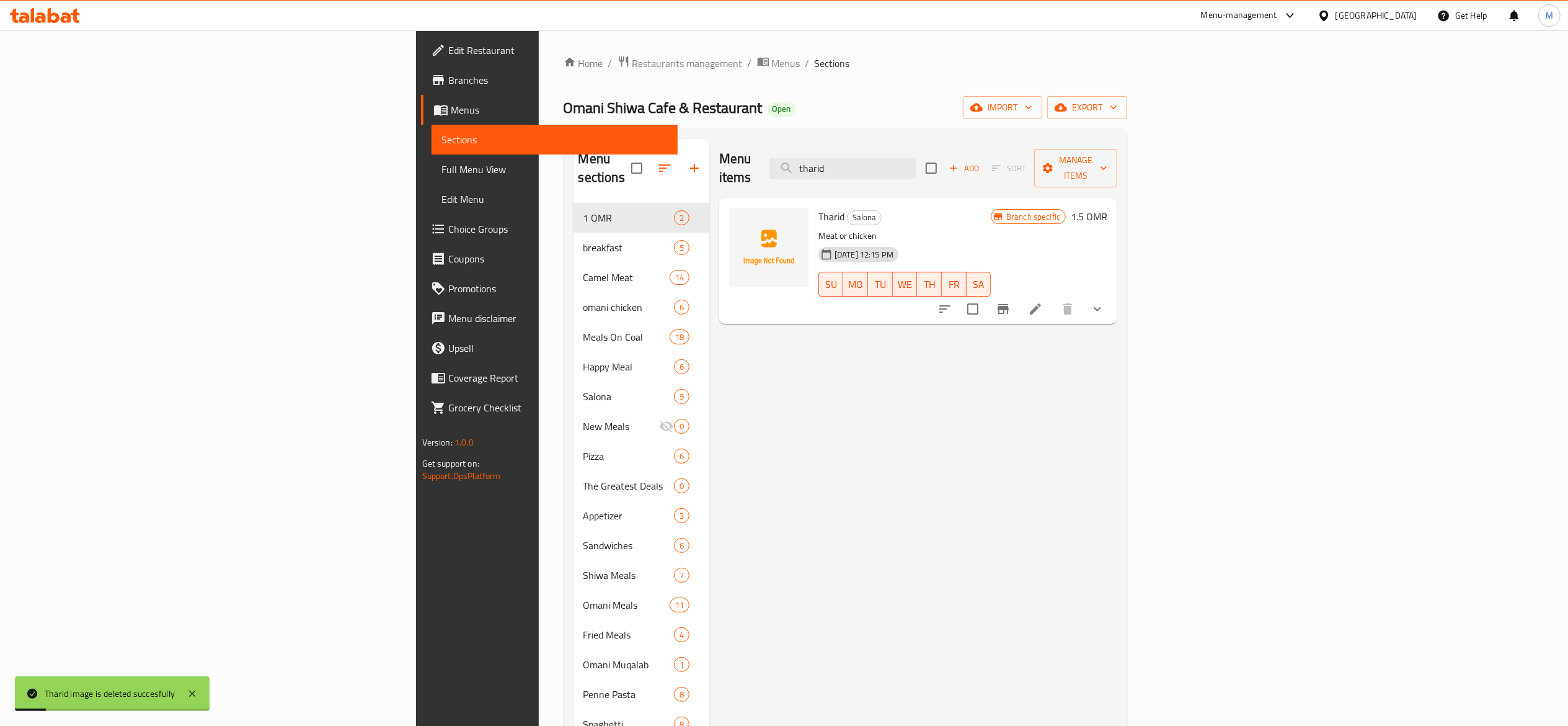
click at [916, 170] on input "tharid" at bounding box center [842, 168] width 147 height 22
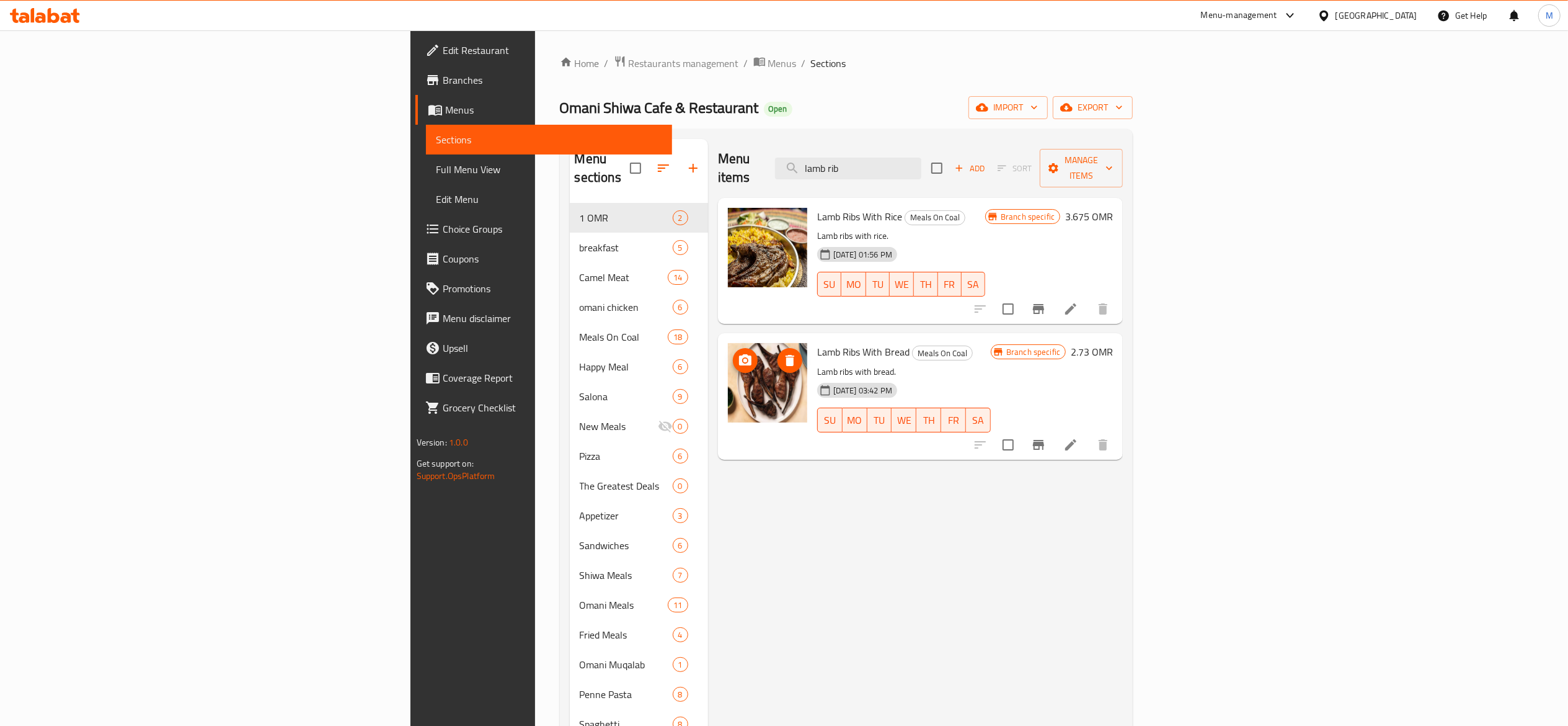
click at [738, 353] on icon "upload picture" at bounding box center [745, 361] width 15 height 15
click at [783, 353] on icon "delete image" at bounding box center [790, 361] width 15 height 15
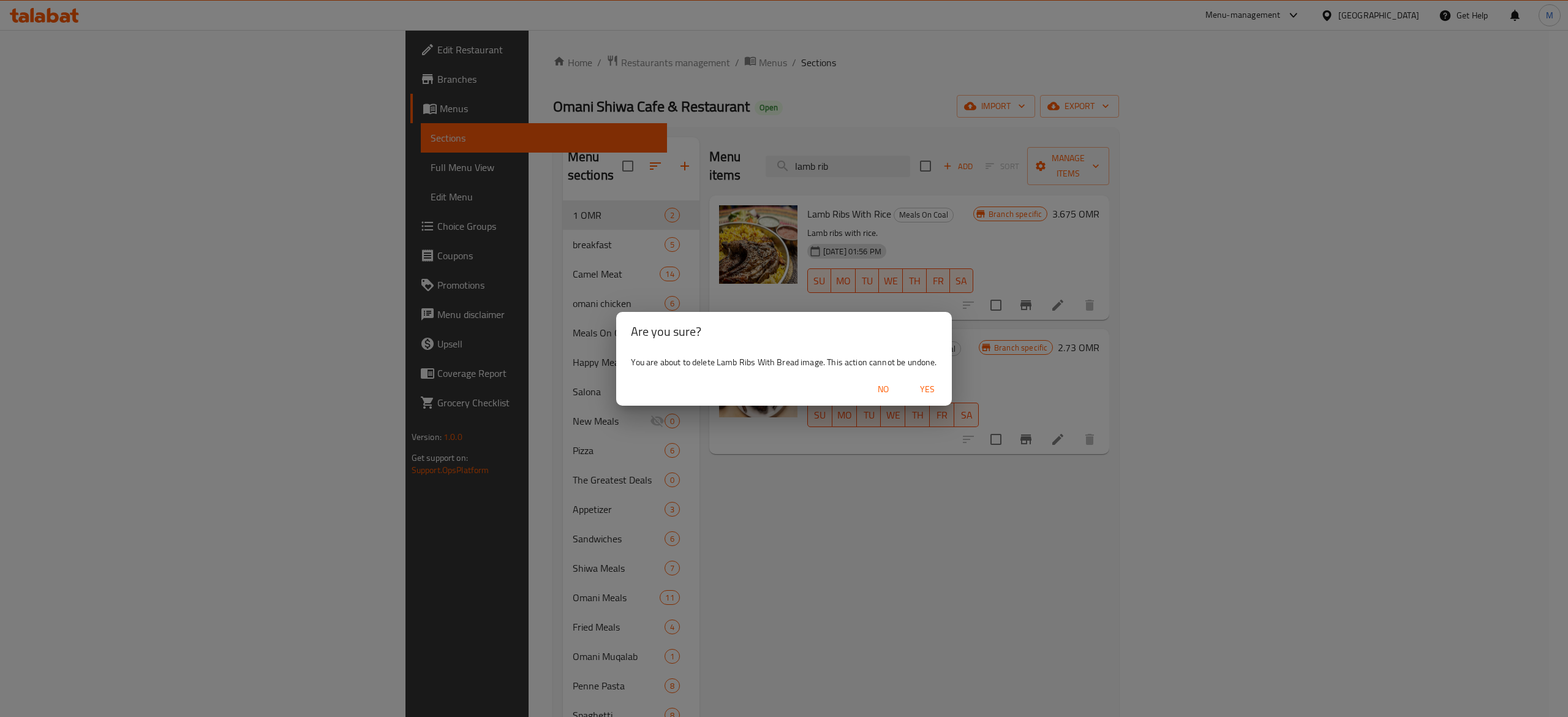
drag, startPoint x: 932, startPoint y: 386, endPoint x: 748, endPoint y: 170, distance: 283.7
click at [932, 384] on span "Yes" at bounding box center [928, 389] width 30 height 15
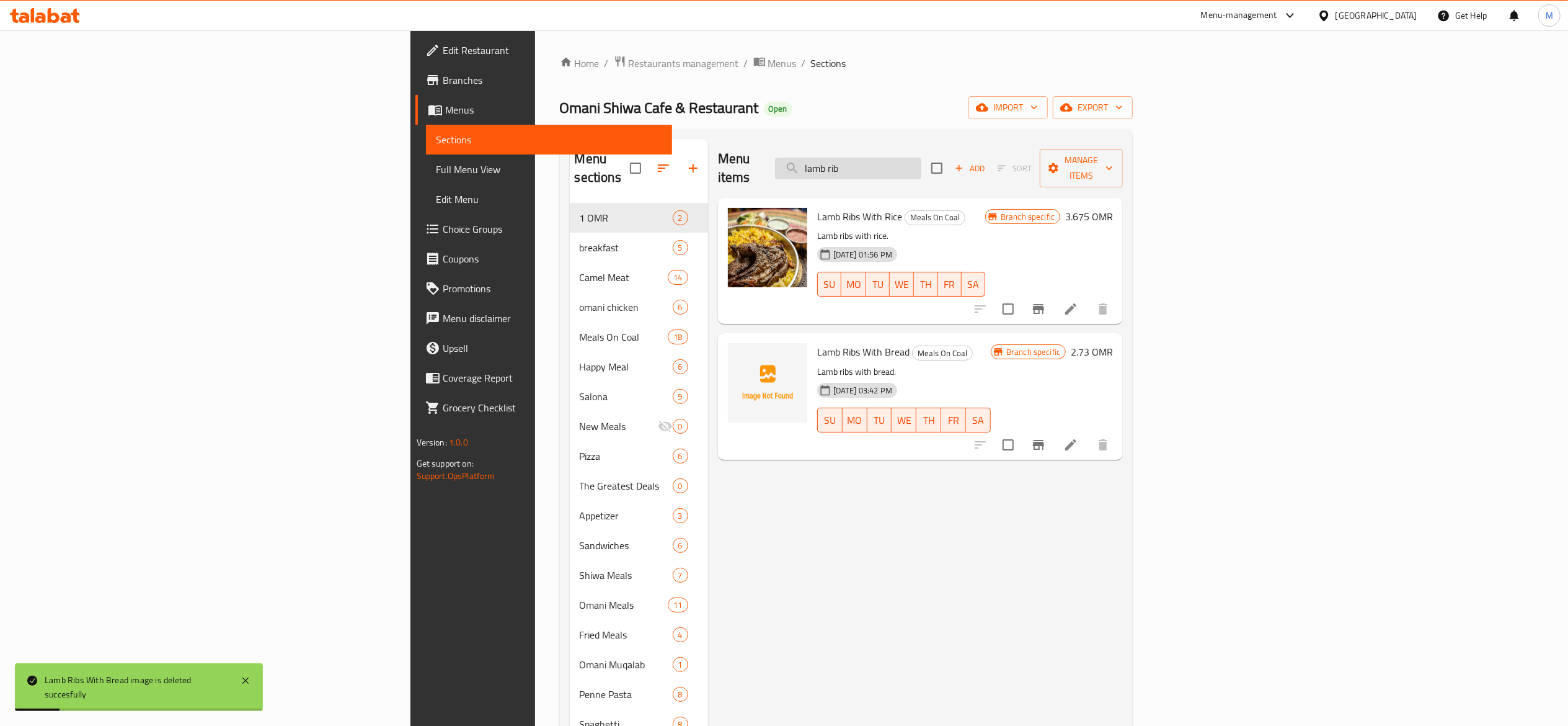
click at [921, 168] on input "lamb rib" at bounding box center [848, 168] width 147 height 22
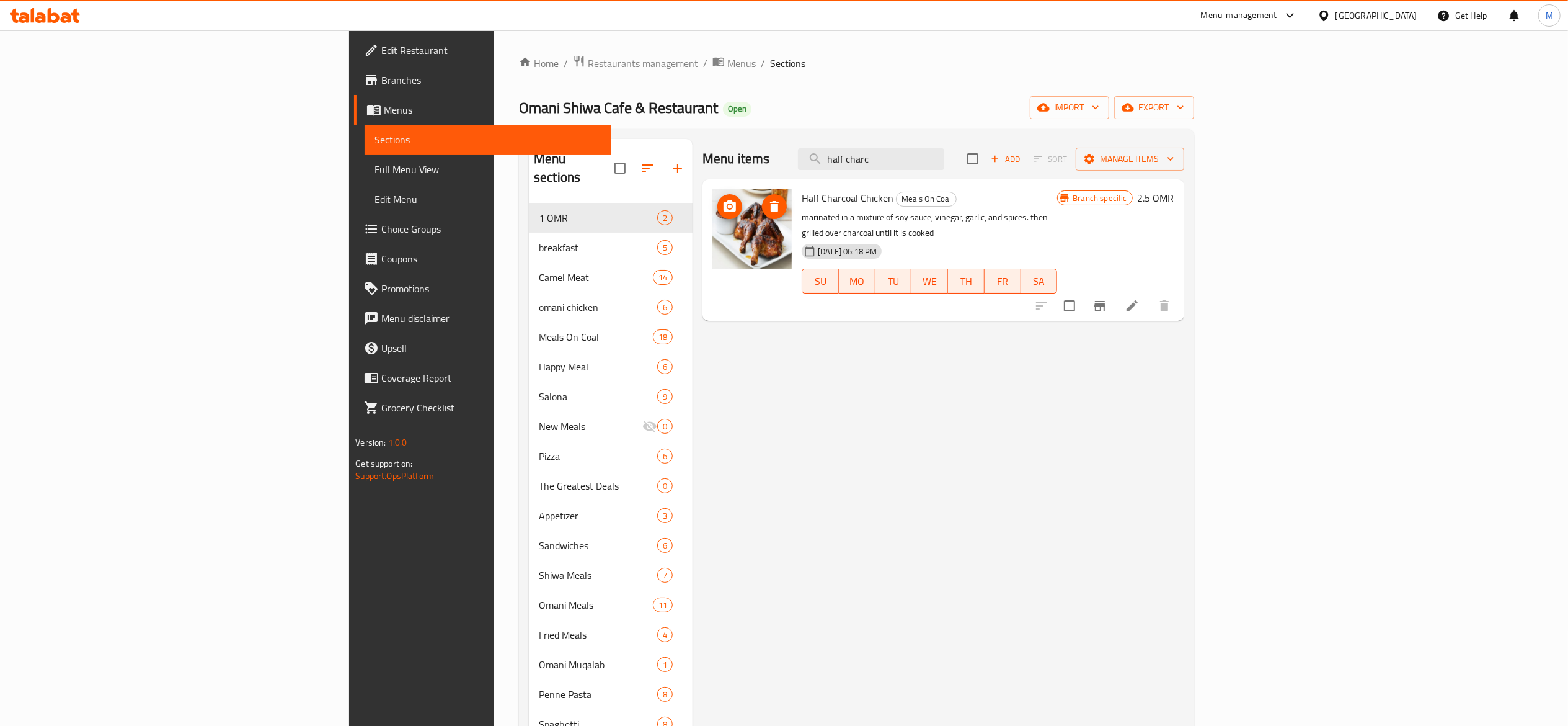
type input "half charc"
click at [767, 210] on icon "delete image" at bounding box center [774, 206] width 15 height 15
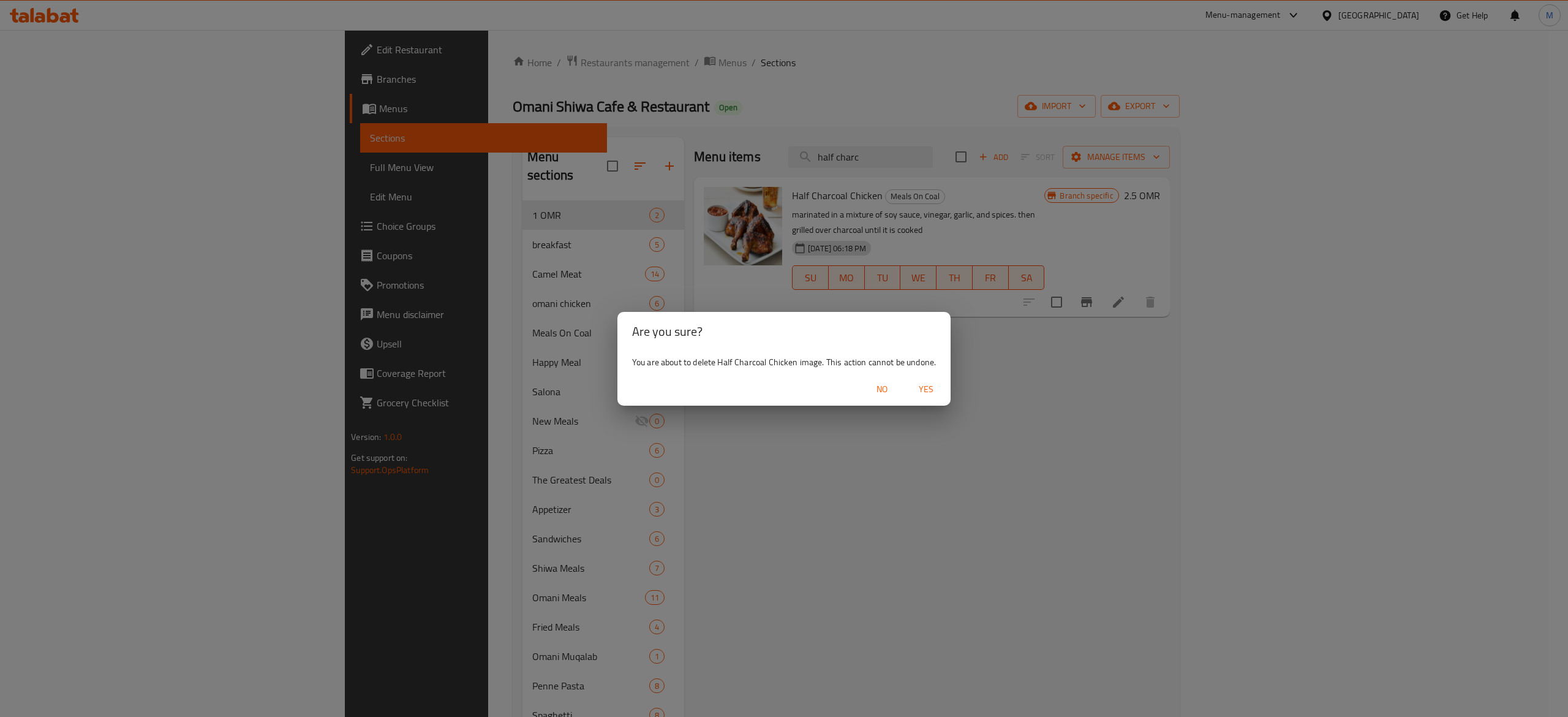
drag, startPoint x: 934, startPoint y: 387, endPoint x: 928, endPoint y: 378, distance: 10.8
click at [932, 384] on span "Yes" at bounding box center [926, 389] width 30 height 15
